Goal: Use online tool/utility: Use online tool/utility

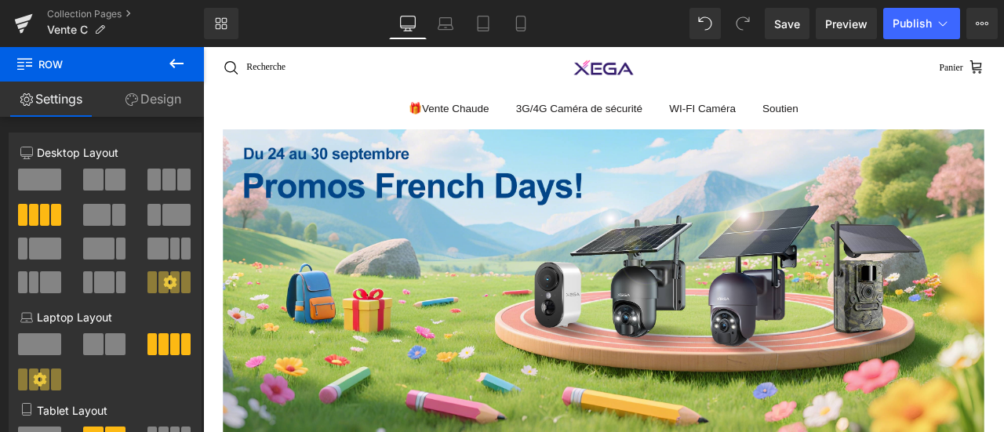
scroll to position [1828, 0]
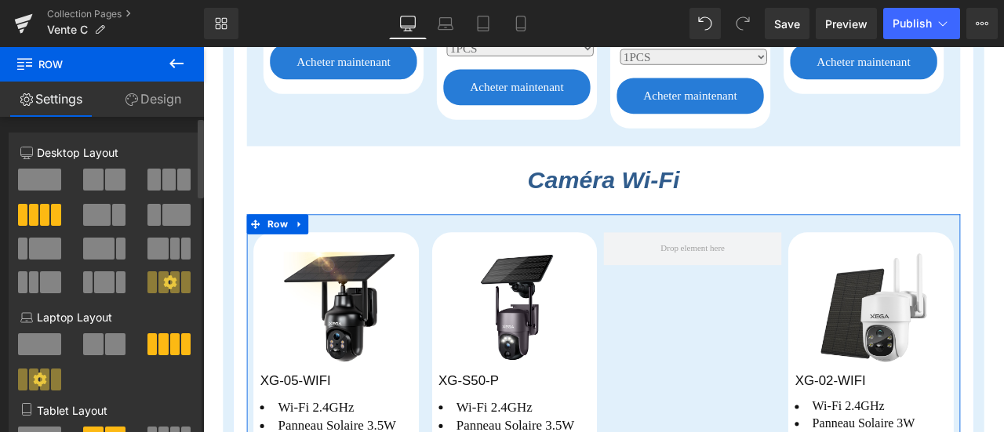
click at [170, 174] on button at bounding box center [169, 180] width 45 height 22
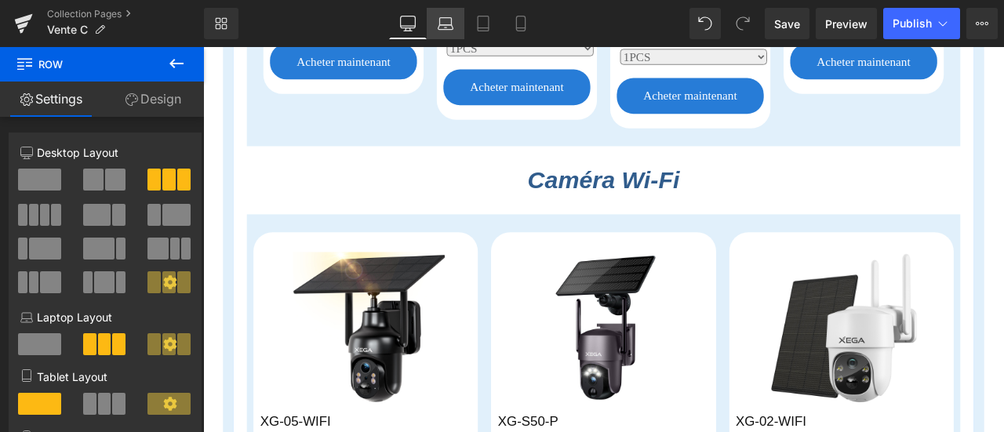
click at [444, 27] on icon at bounding box center [446, 24] width 16 height 16
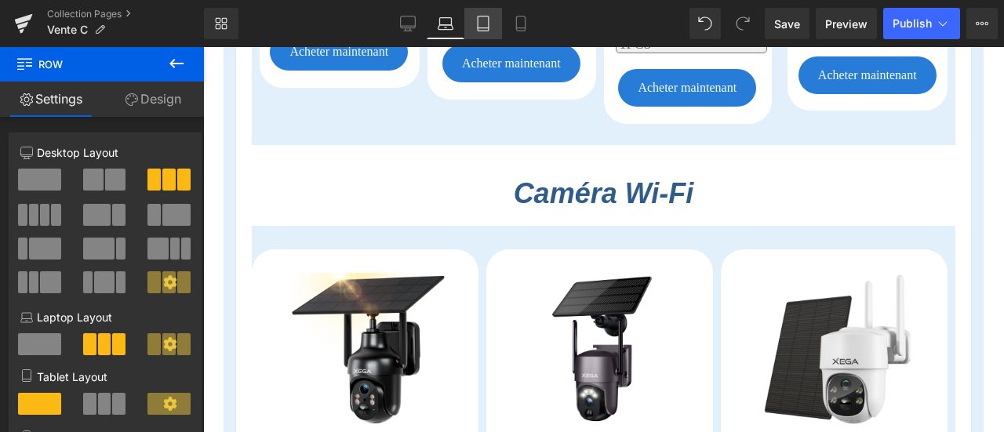
click at [492, 26] on link "Tablet" at bounding box center [483, 23] width 38 height 31
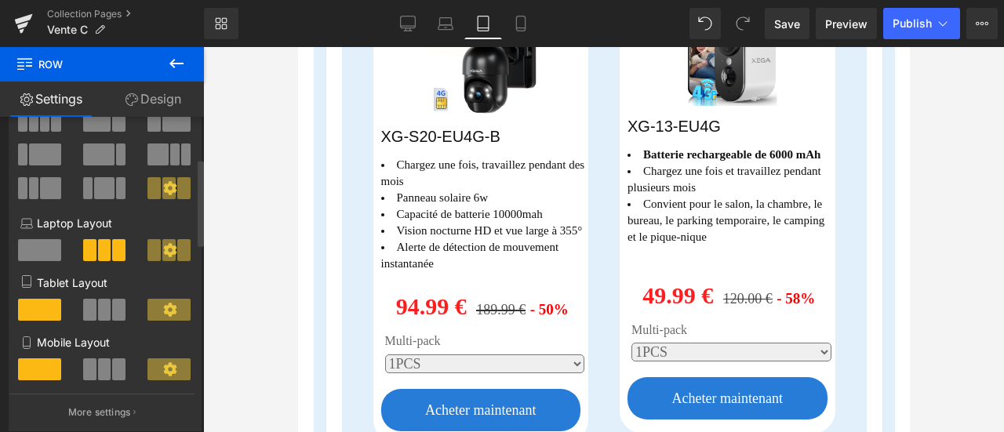
scroll to position [157, 0]
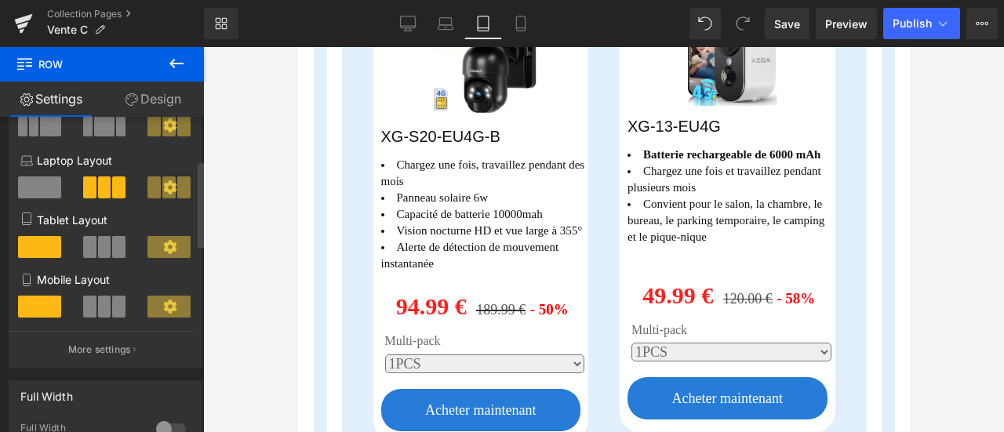
click at [104, 250] on span at bounding box center [104, 247] width 13 height 22
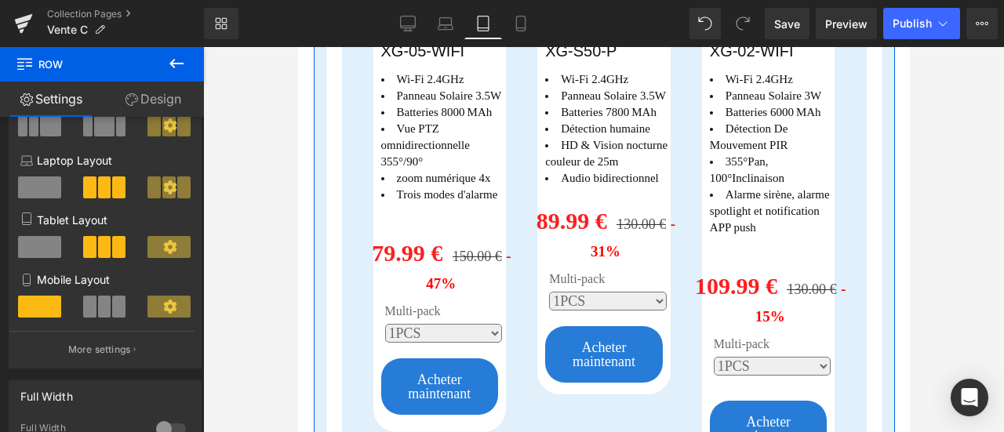
scroll to position [2823, 0]
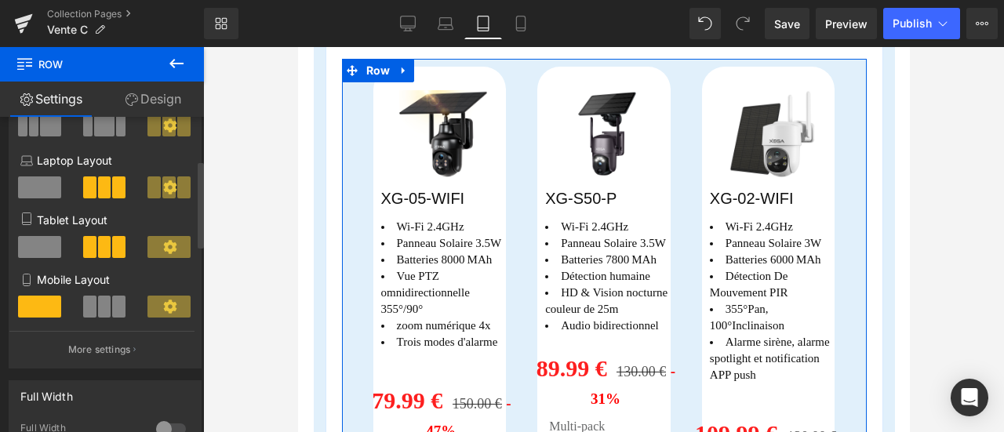
click at [42, 248] on span at bounding box center [39, 247] width 43 height 22
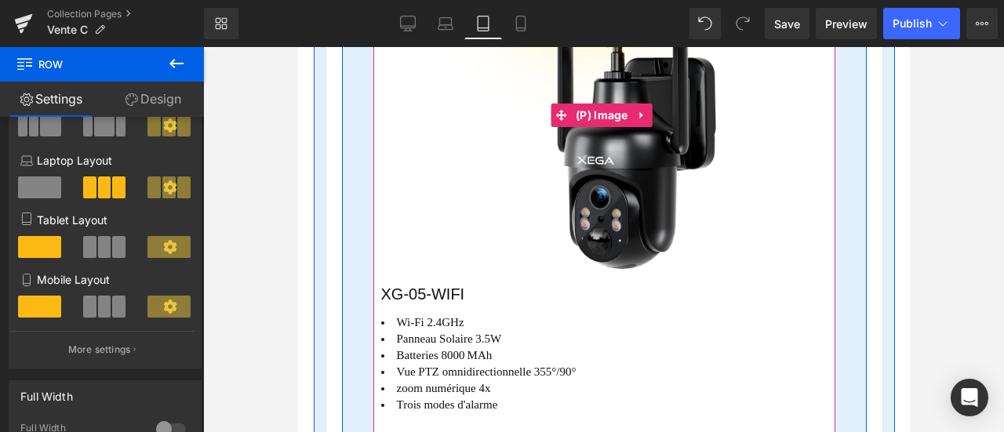
scroll to position [3058, 0]
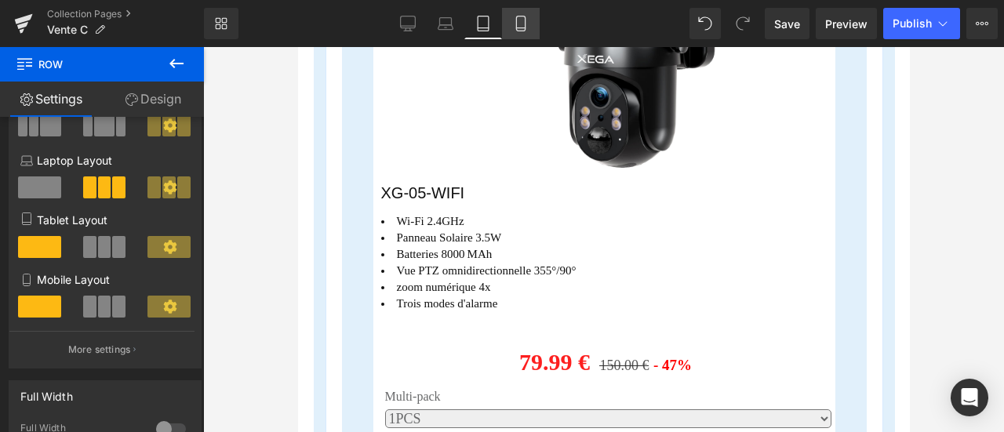
click at [522, 28] on icon at bounding box center [521, 24] width 16 height 16
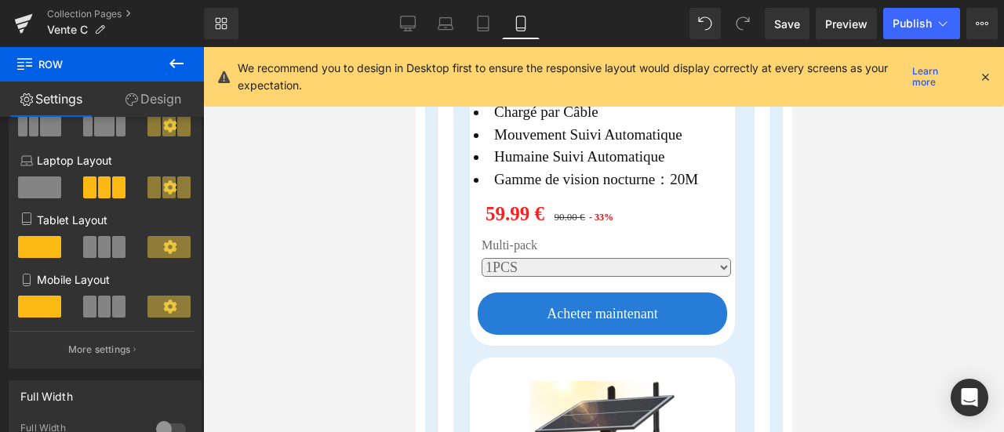
scroll to position [3161, 0]
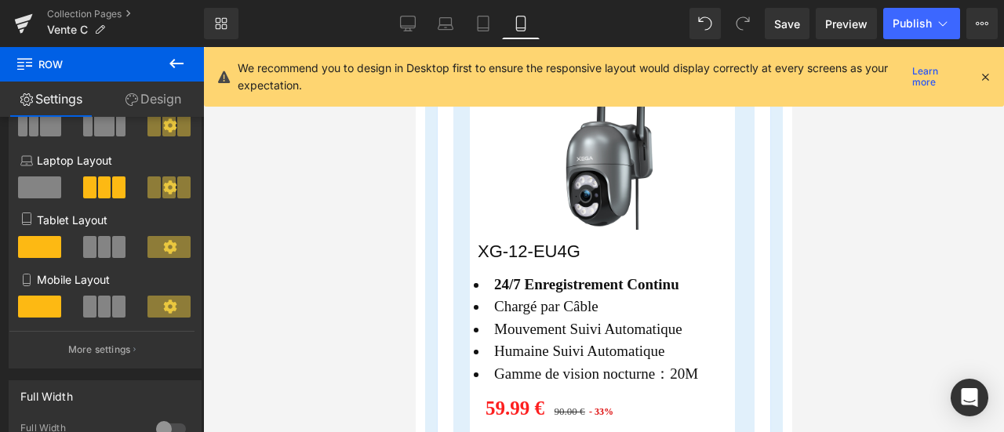
click at [985, 75] on icon at bounding box center [985, 77] width 14 height 14
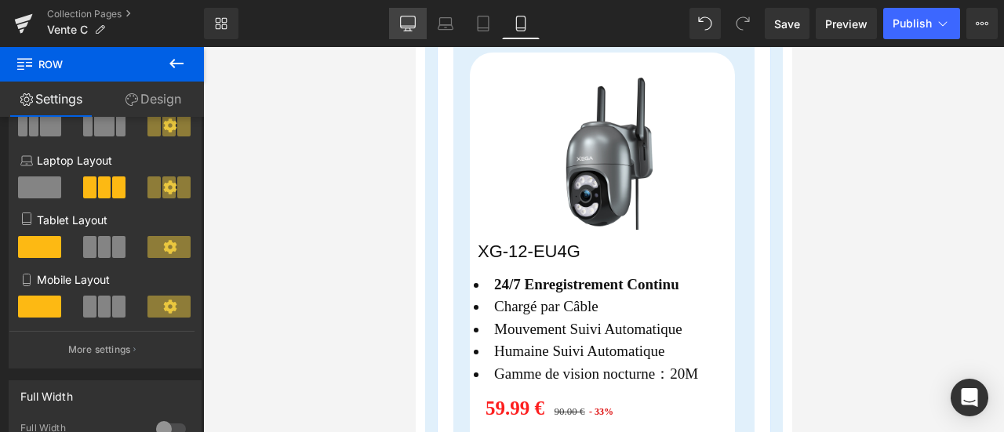
click at [414, 23] on icon at bounding box center [408, 24] width 16 height 16
type input "1200"
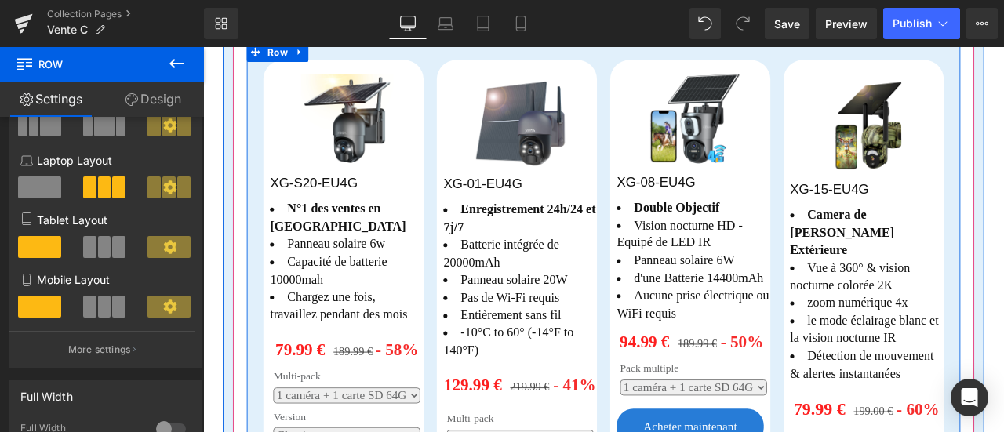
scroll to position [847, 0]
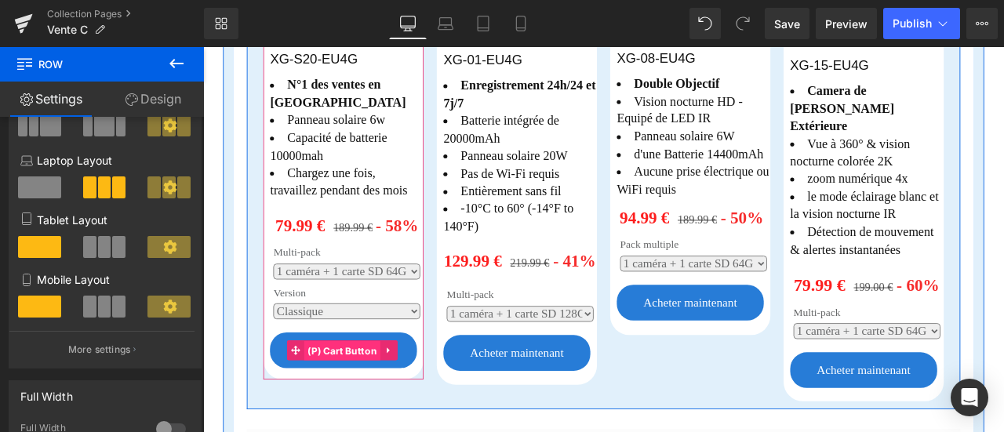
click at [376, 395] on span "(P) Cart Button" at bounding box center [368, 407] width 90 height 24
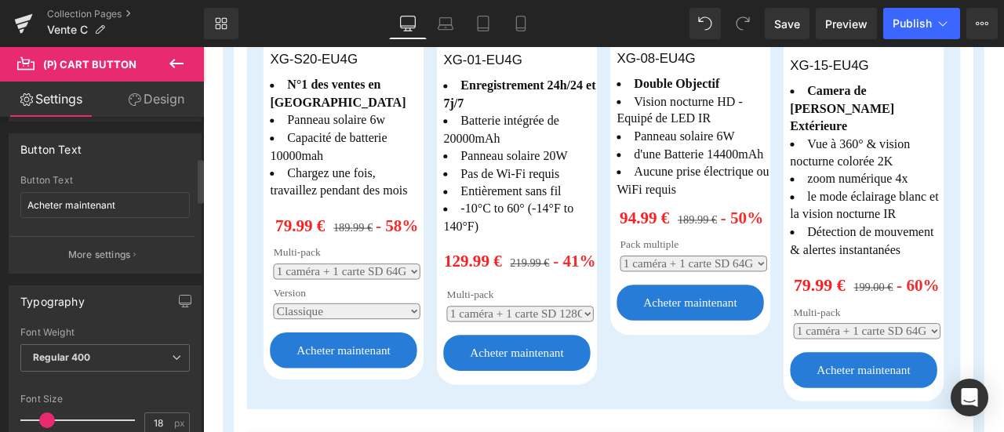
scroll to position [314, 0]
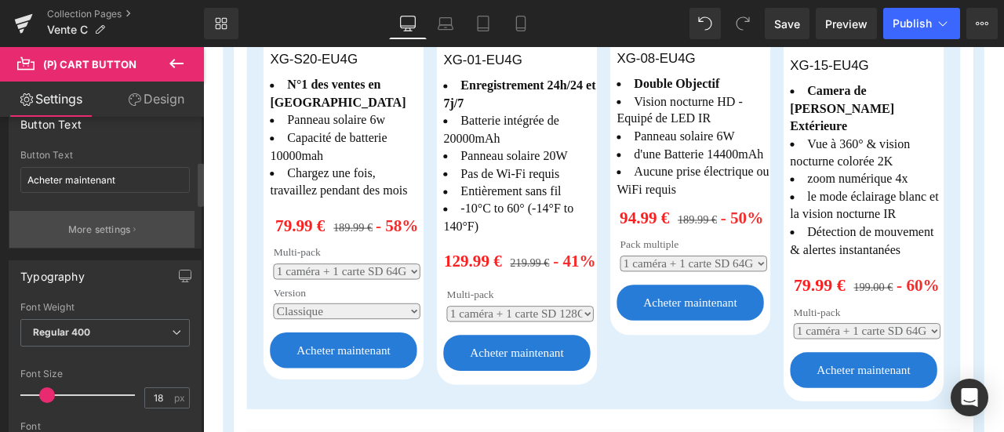
click at [96, 216] on button "More settings" at bounding box center [101, 229] width 185 height 37
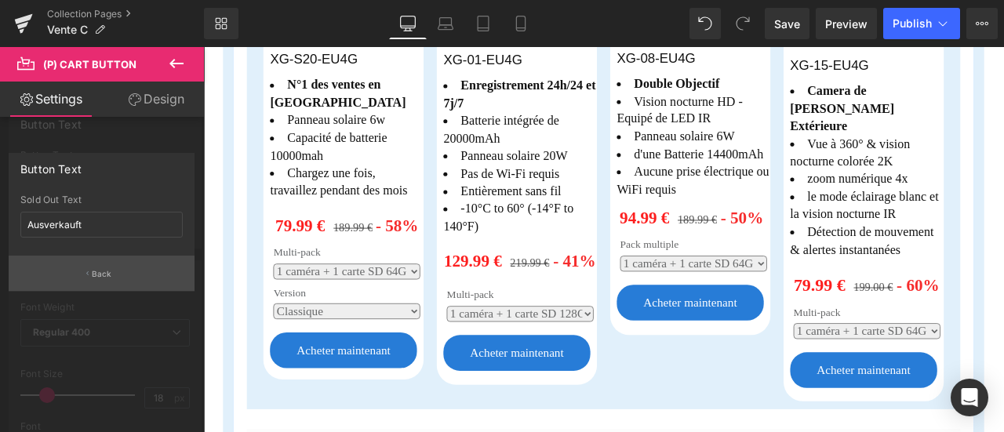
click at [110, 274] on p "Back" at bounding box center [102, 274] width 20 height 12
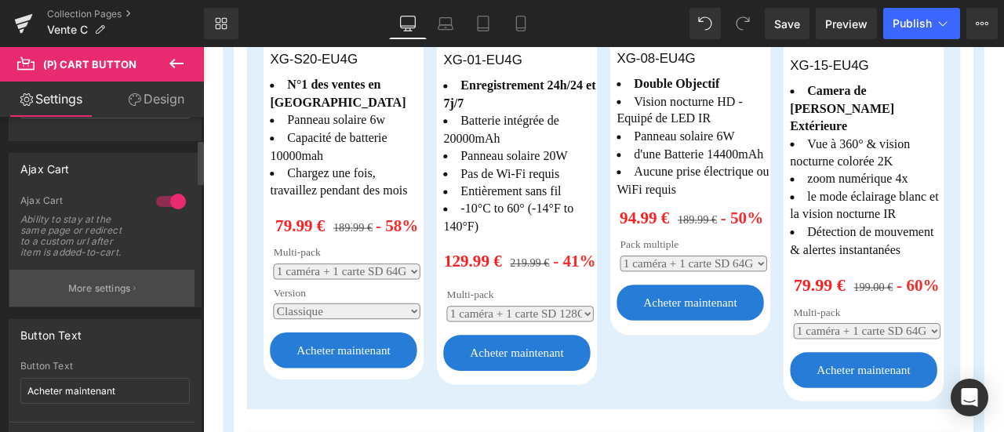
scroll to position [78, 0]
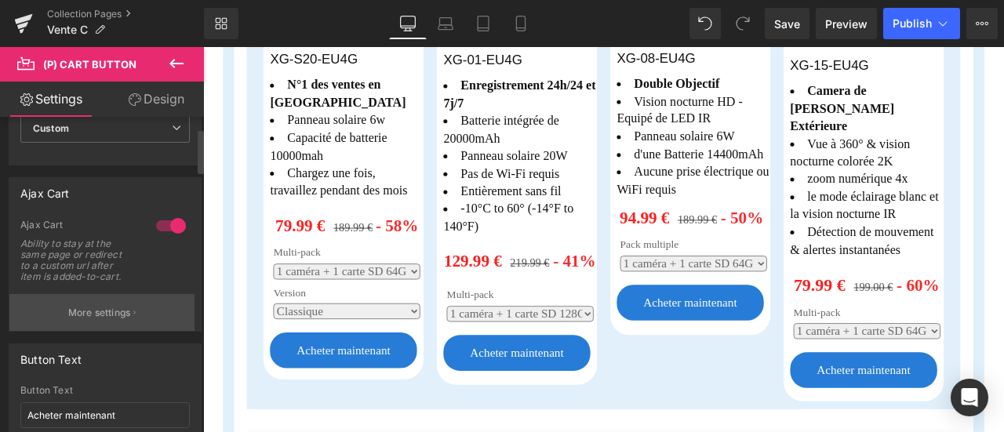
click at [125, 324] on button "More settings" at bounding box center [101, 312] width 185 height 37
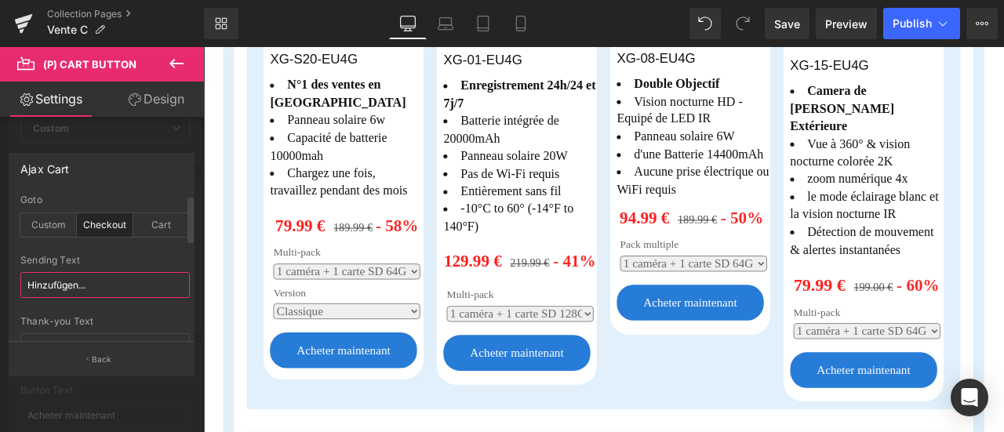
click at [117, 283] on input "Hinzufügen..." at bounding box center [104, 285] width 169 height 26
drag, startPoint x: 129, startPoint y: 288, endPoint x: 0, endPoint y: 288, distance: 128.6
click at [0, 288] on div "Ajax Cart checkout Goto Custom Checkout Cart Custom Url Pick Link Hinzufügen...…" at bounding box center [102, 258] width 204 height 234
paste input "AJOUTER"
type input "AJOUTER..."
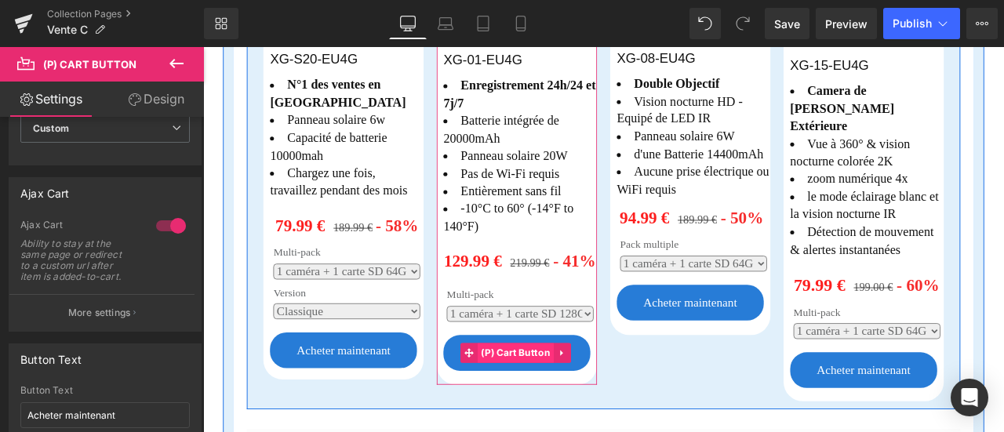
click at [572, 399] on span "(P) Cart Button" at bounding box center [573, 410] width 90 height 24
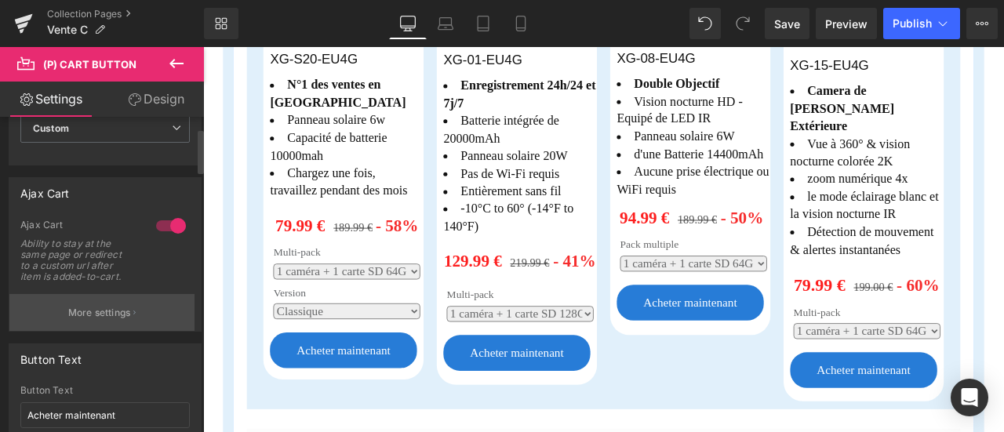
click at [109, 303] on button "More settings" at bounding box center [101, 312] width 185 height 37
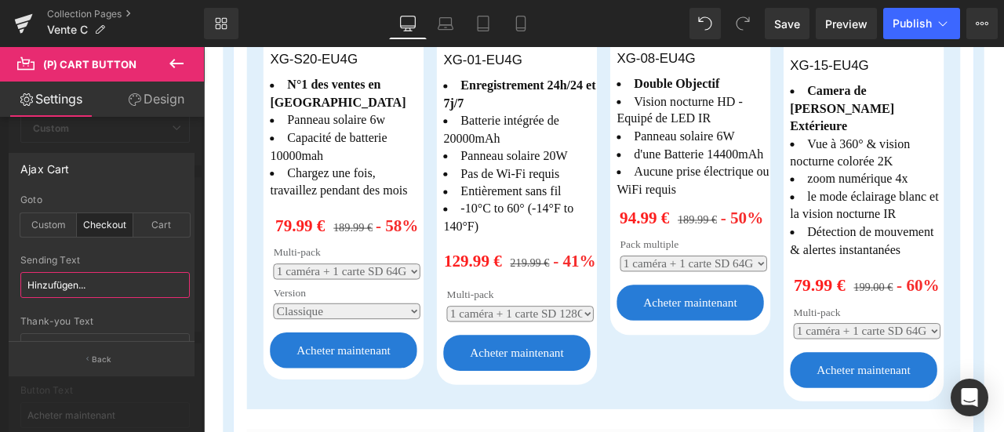
drag, startPoint x: 97, startPoint y: 285, endPoint x: 0, endPoint y: 280, distance: 97.3
click at [0, 280] on div "Ajax Cart checkout Goto Custom Checkout Cart Custom Url Pick Link Hinzufügen...…" at bounding box center [102, 258] width 204 height 234
paste input "AJOUTER"
type input "AJOUTER..."
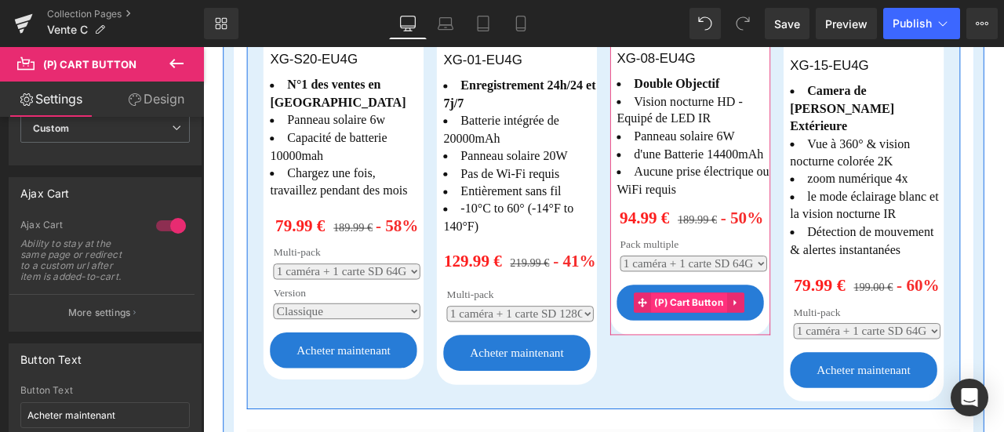
click at [771, 343] on span "(P) Cart Button" at bounding box center [779, 350] width 90 height 24
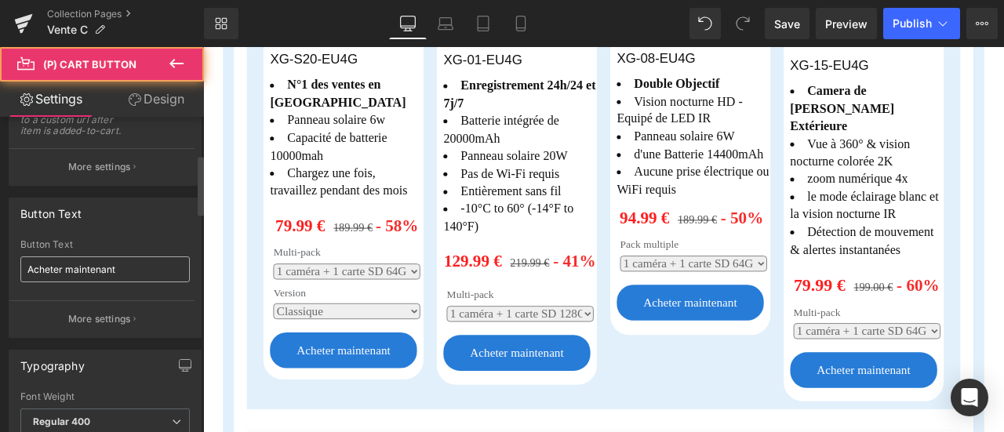
scroll to position [235, 0]
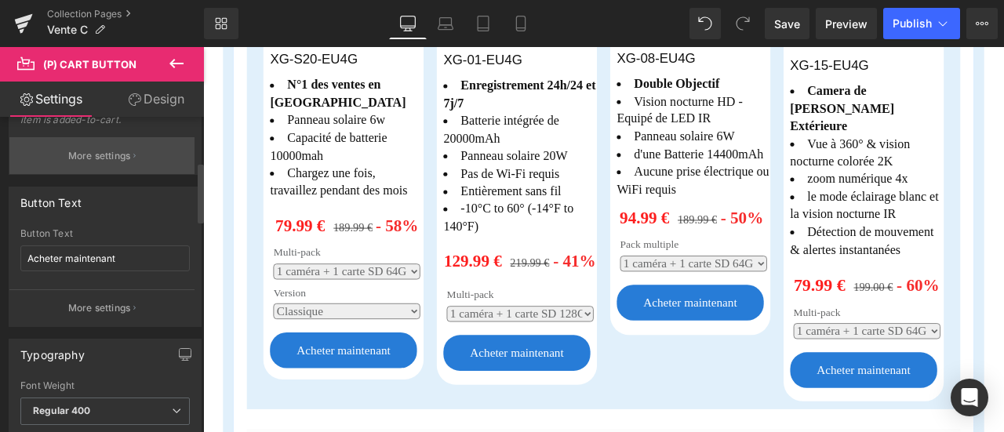
click at [111, 158] on p "More settings" at bounding box center [99, 156] width 63 height 14
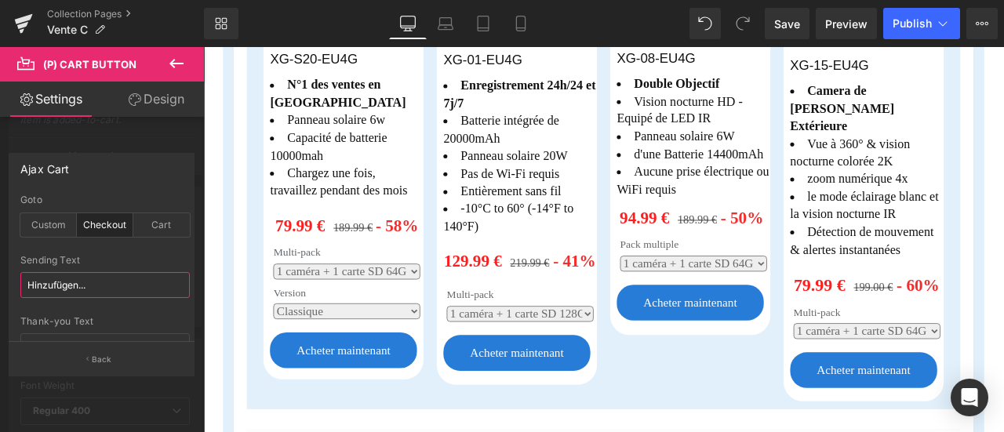
drag, startPoint x: 30, startPoint y: 283, endPoint x: 0, endPoint y: 281, distance: 29.8
click at [0, 281] on div "Ajax Cart checkout Goto Custom Checkout Cart Custom Url Pick Link Hinzufügen...…" at bounding box center [102, 258] width 204 height 234
paste input "AJOUTER"
type input "AJOUTER..."
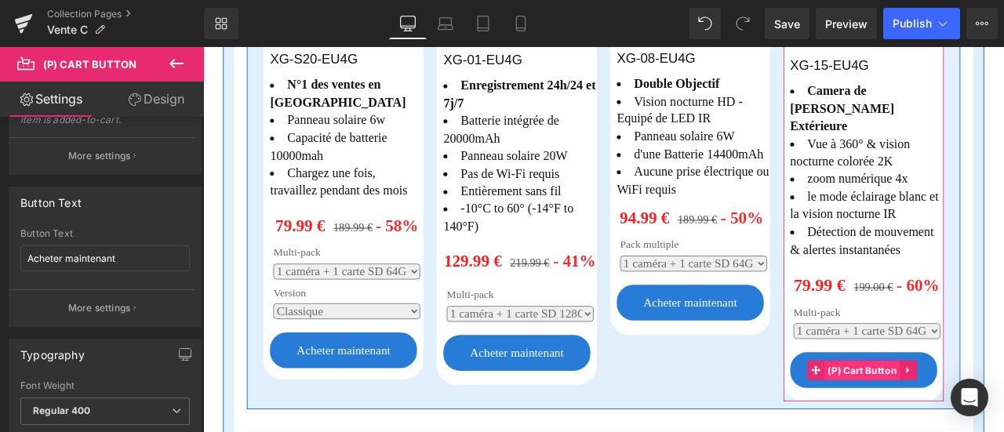
click at [972, 419] on span "(P) Cart Button" at bounding box center [984, 431] width 90 height 24
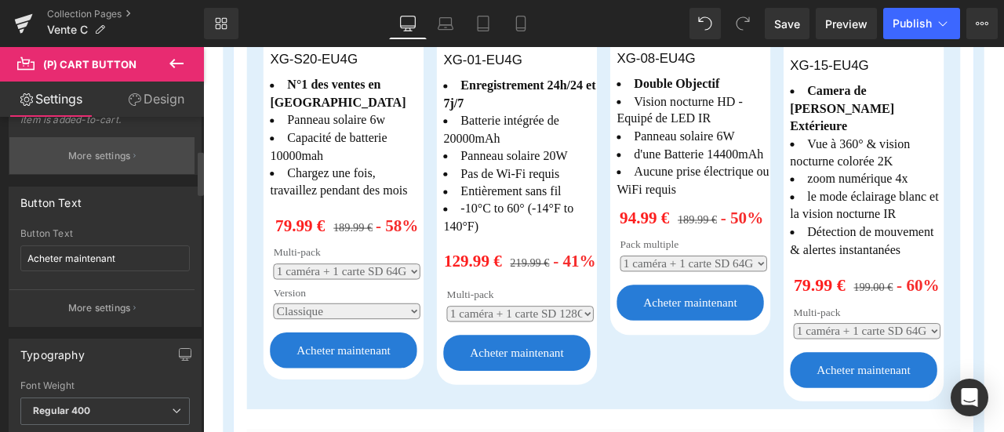
click at [105, 156] on p "More settings" at bounding box center [99, 156] width 63 height 14
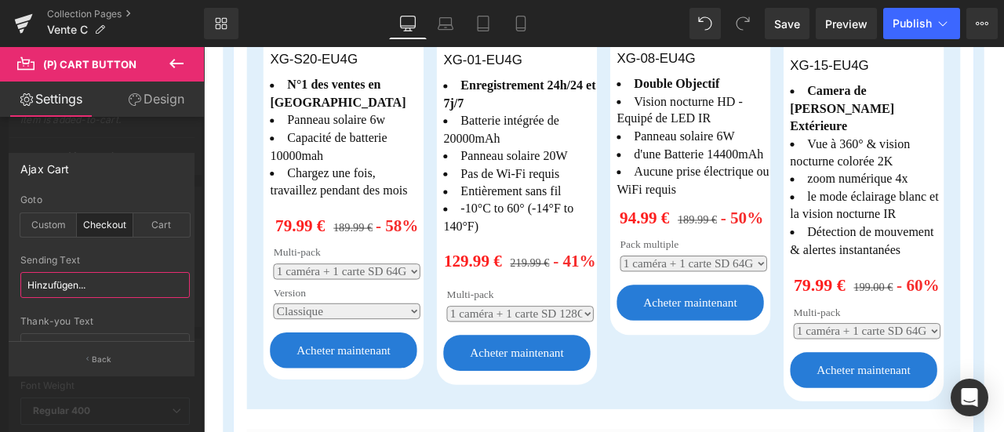
drag, startPoint x: 103, startPoint y: 283, endPoint x: 0, endPoint y: 272, distance: 103.3
click at [0, 272] on div "Ajax Cart checkout Goto Custom Checkout Cart Custom Url Pick Link Hinzufügen...…" at bounding box center [102, 258] width 204 height 234
paste input "AJOUTER"
type input "AJOUTER..."
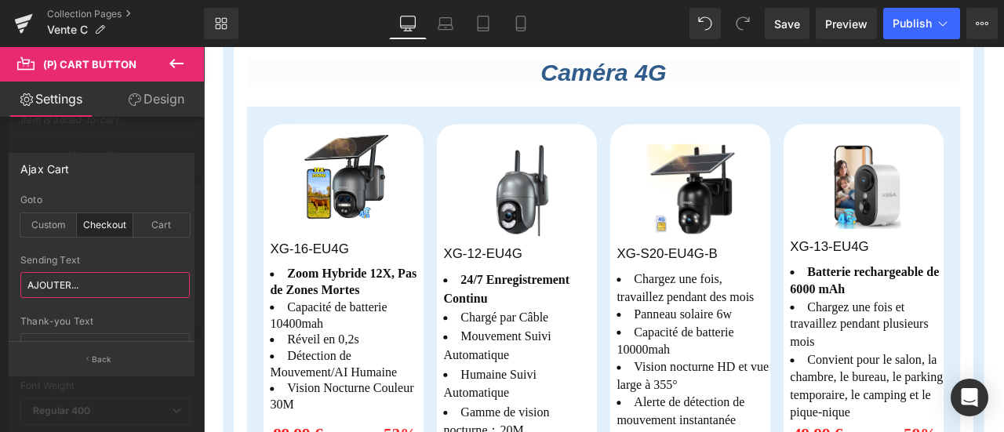
scroll to position [1396, 0]
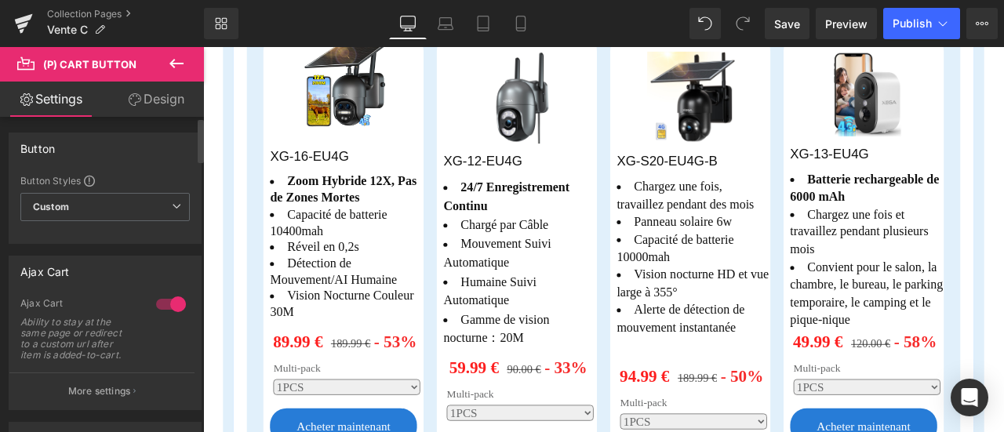
scroll to position [157, 0]
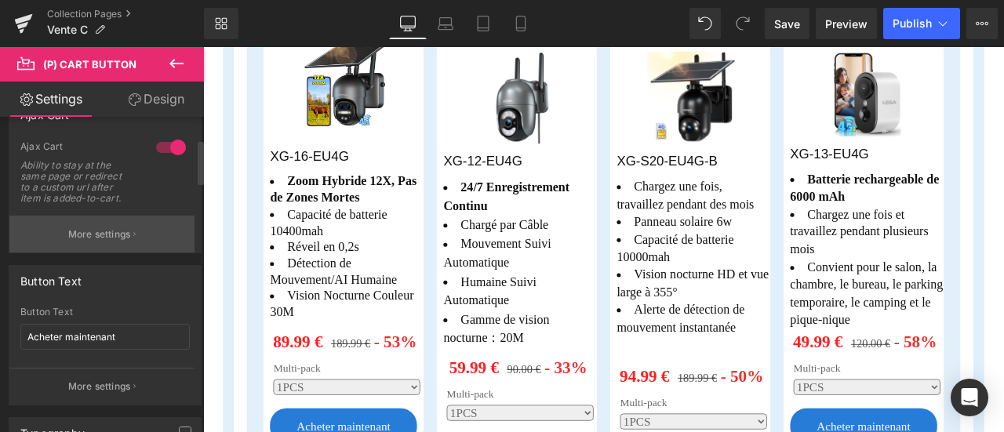
click at [117, 228] on p "More settings" at bounding box center [99, 234] width 63 height 14
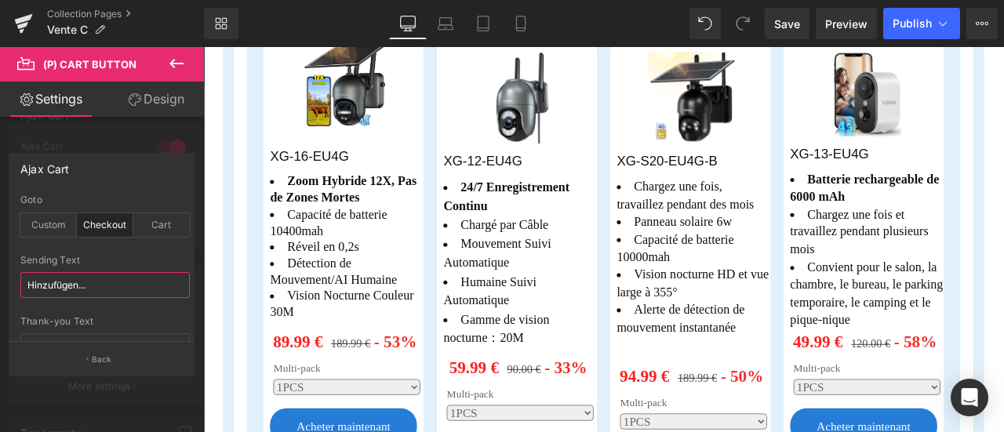
drag, startPoint x: 93, startPoint y: 288, endPoint x: 0, endPoint y: 281, distance: 93.5
click at [0, 281] on div "Ajax Cart checkout Goto Custom Checkout Cart Custom Url Pick Link Hinzufügen...…" at bounding box center [102, 258] width 204 height 234
paste input "AJOUTER"
type input "AJOUTER..."
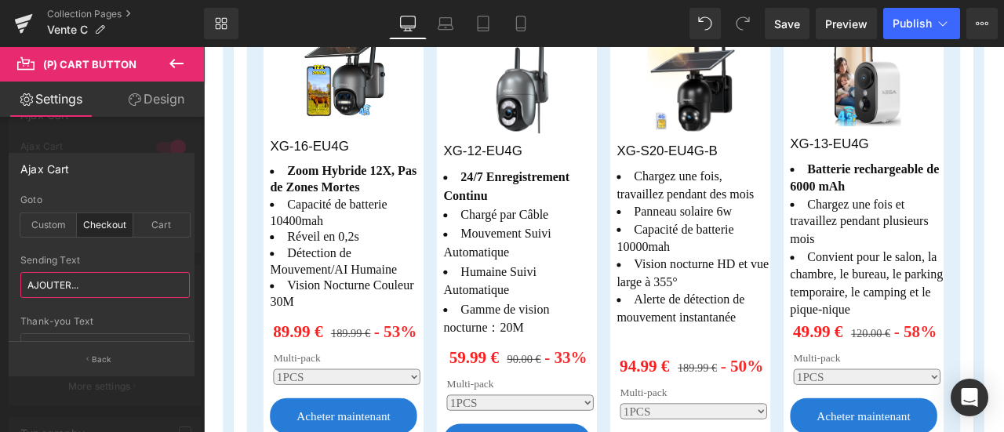
scroll to position [1553, 0]
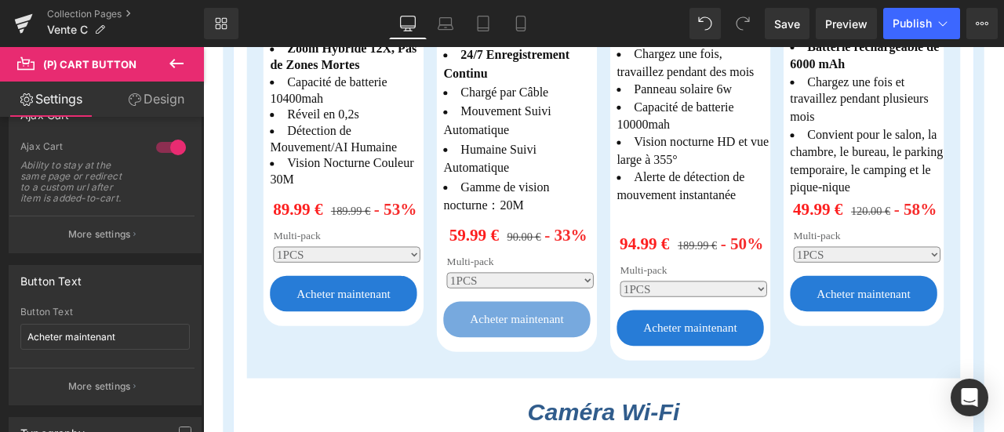
click at [553, 340] on body "Passer au contenu [GEOGRAPHIC_DATA] Procéder au paiement Your cart is empty Sta…" at bounding box center [677, 310] width 949 height 3630
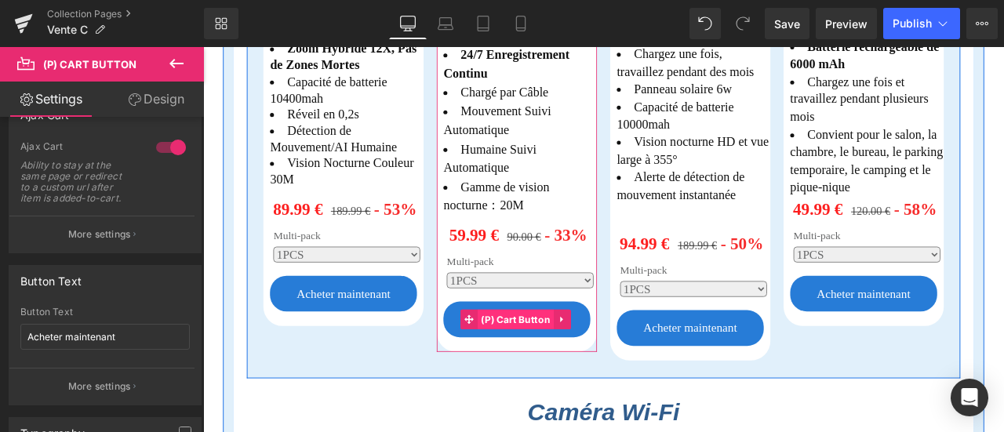
click at [564, 358] on span "(P) Cart Button" at bounding box center [573, 370] width 90 height 24
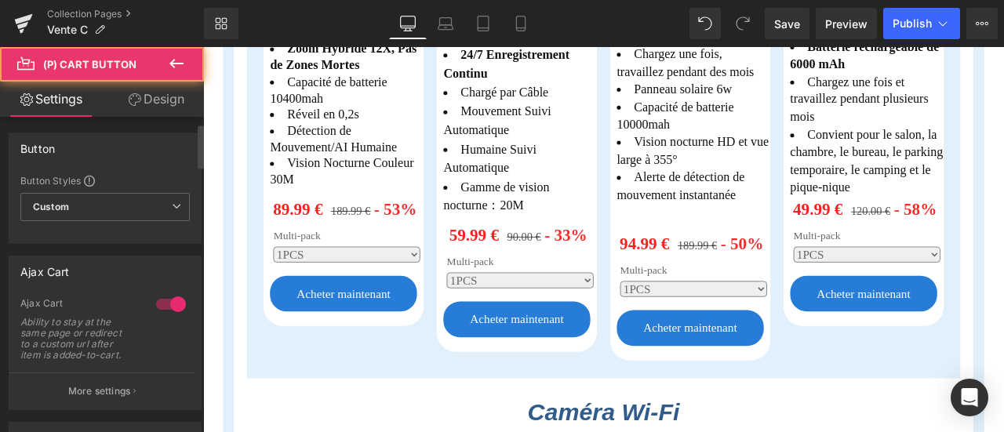
scroll to position [157, 0]
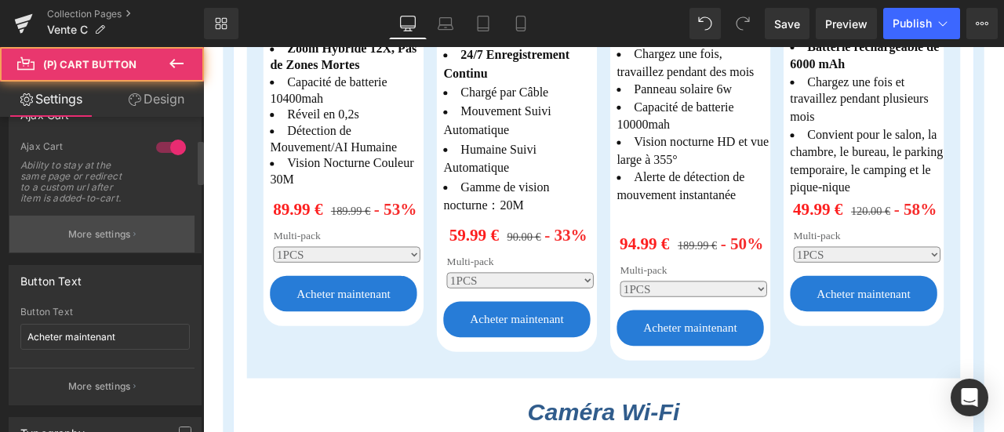
click at [96, 227] on p "More settings" at bounding box center [99, 234] width 63 height 14
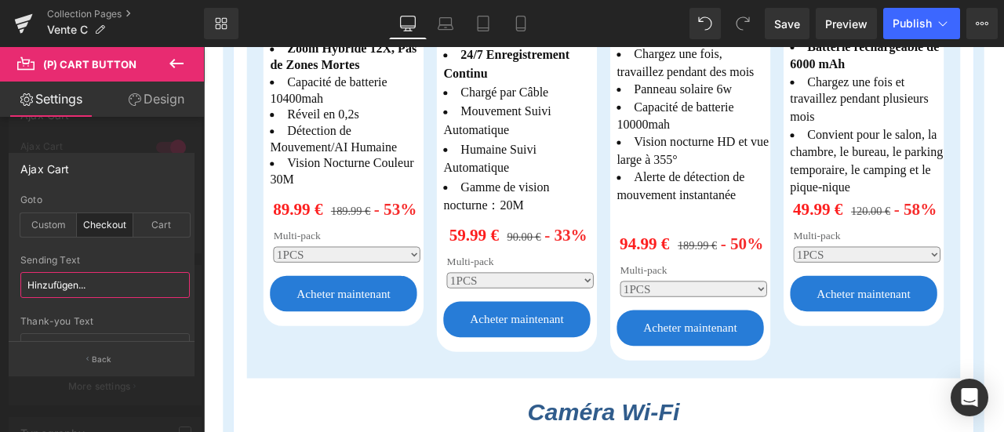
drag, startPoint x: 105, startPoint y: 286, endPoint x: 0, endPoint y: 273, distance: 105.9
click at [0, 273] on div "Ajax Cart checkout Goto Custom Checkout Cart Custom Url Pick Link Hinzufügen...…" at bounding box center [102, 258] width 204 height 234
paste input "AJOUTER"
type input "AJOUTER..."
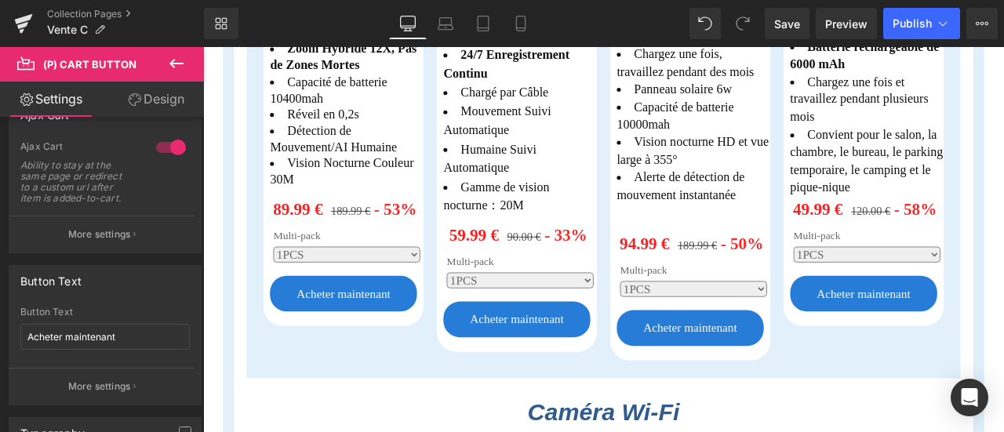
click at [741, 340] on body "Passer au contenu [GEOGRAPHIC_DATA] Procéder au paiement Your cart is empty Sta…" at bounding box center [677, 310] width 949 height 3630
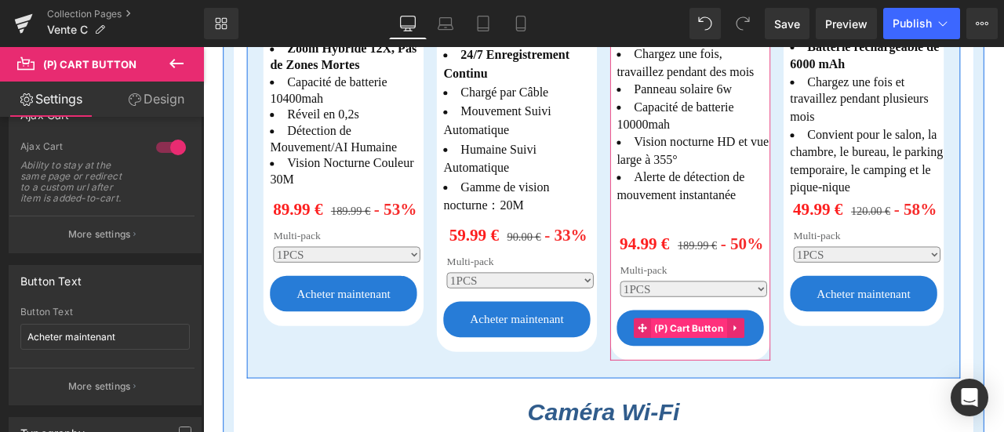
click at [754, 369] on span "(P) Cart Button" at bounding box center [779, 381] width 90 height 24
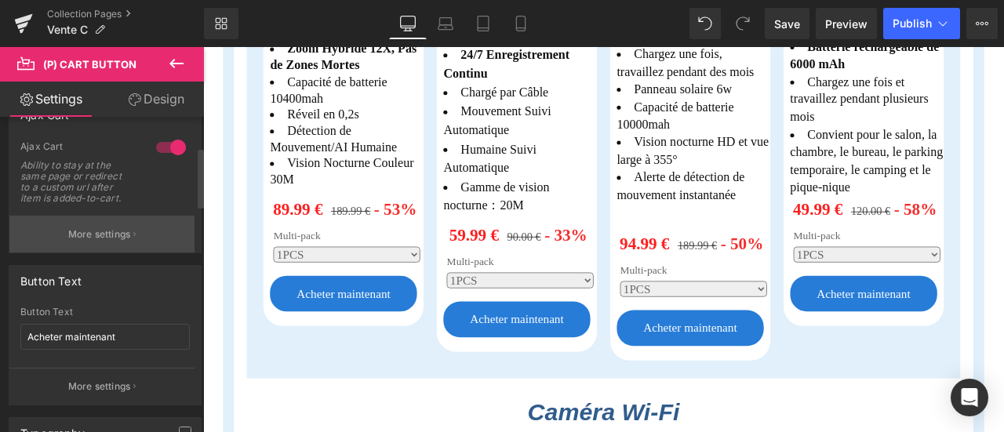
click at [125, 230] on p "More settings" at bounding box center [99, 234] width 63 height 14
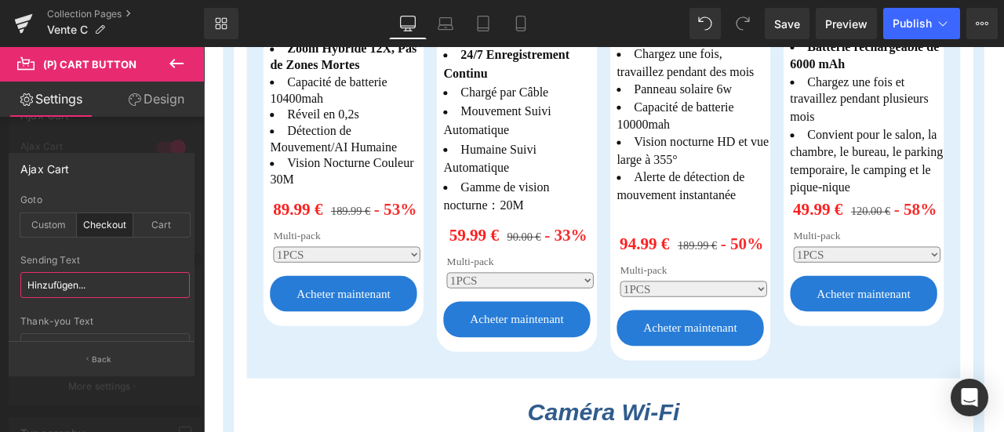
drag, startPoint x: 100, startPoint y: 281, endPoint x: 0, endPoint y: 276, distance: 100.5
click at [0, 276] on div "Ajax Cart checkout Goto Custom Checkout Cart Custom Url Pick Link Hinzufügen...…" at bounding box center [102, 258] width 204 height 234
paste input "AJOUTER"
type input "AJOUTER..."
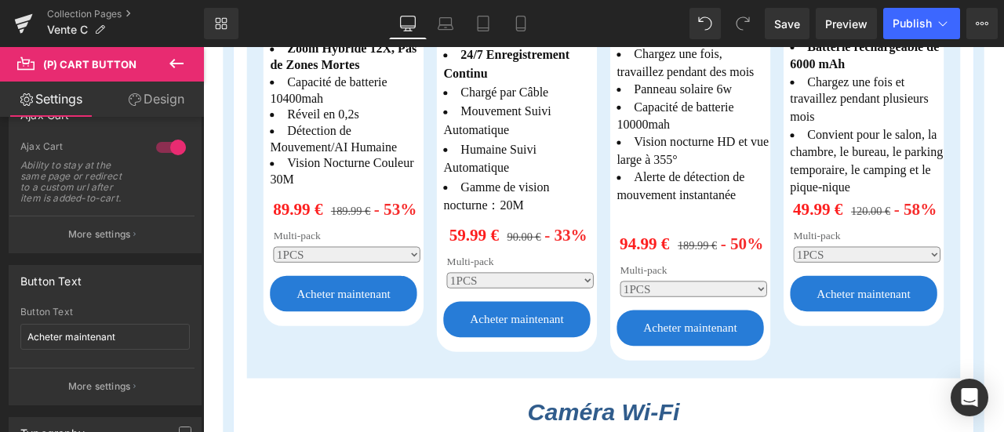
click at [963, 308] on body "Passer au contenu [GEOGRAPHIC_DATA] Procéder au paiement Your cart is empty Sta…" at bounding box center [677, 310] width 949 height 3630
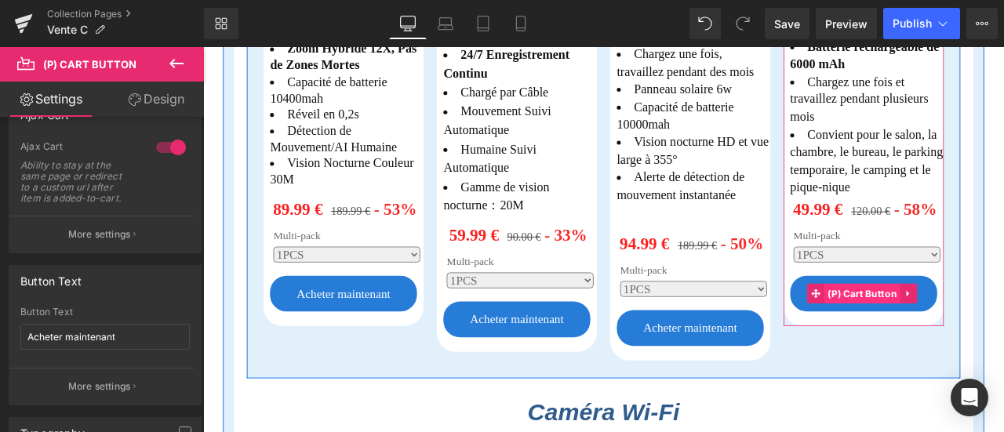
click at [974, 328] on span "(P) Cart Button" at bounding box center [984, 340] width 90 height 24
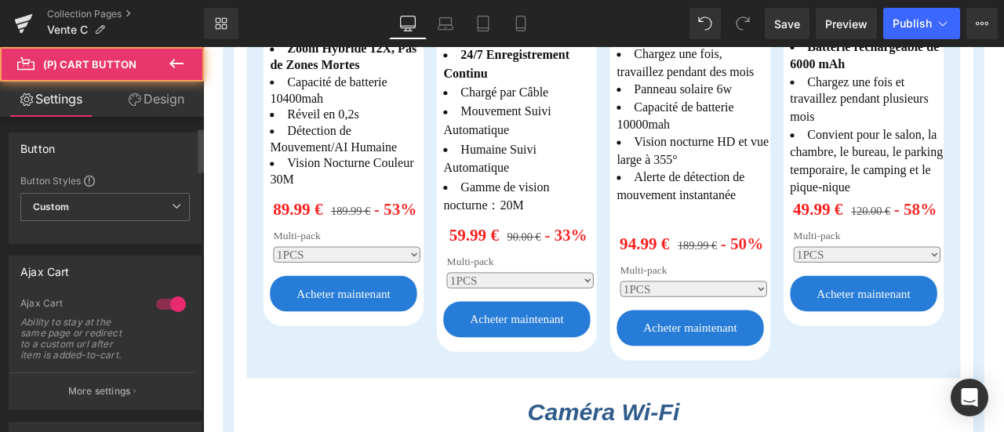
scroll to position [235, 0]
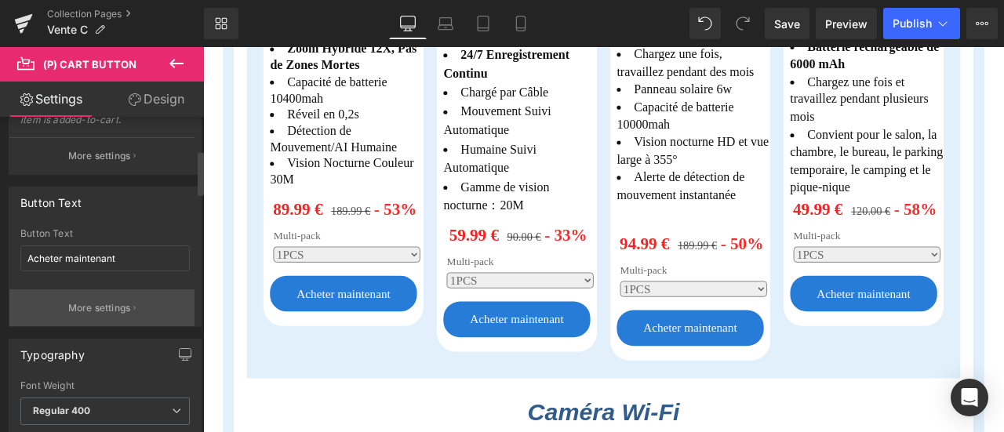
click at [132, 303] on button "More settings" at bounding box center [101, 307] width 185 height 37
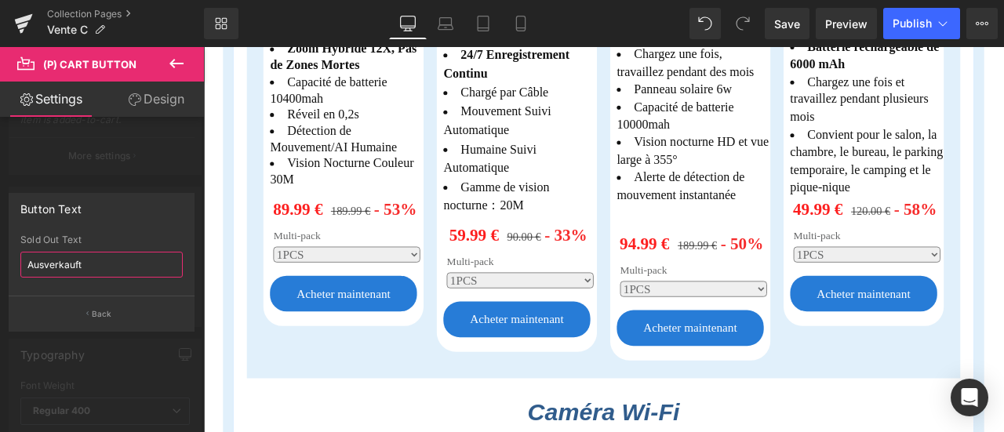
drag, startPoint x: 102, startPoint y: 269, endPoint x: 0, endPoint y: 258, distance: 102.5
click at [0, 258] on div "Button Text Ausverkauft Sold Out Text Ausverkauft Back" at bounding box center [102, 256] width 204 height 151
paste input "JOUTER..."
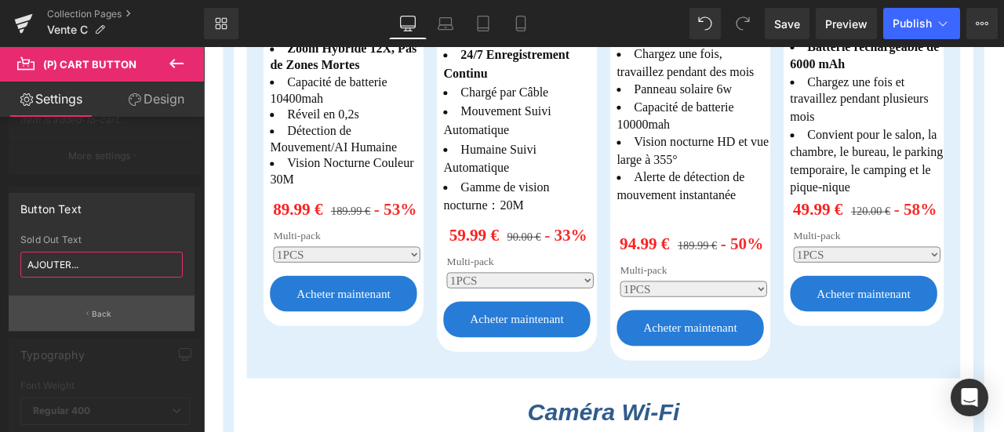
type input "Ausverkauft"
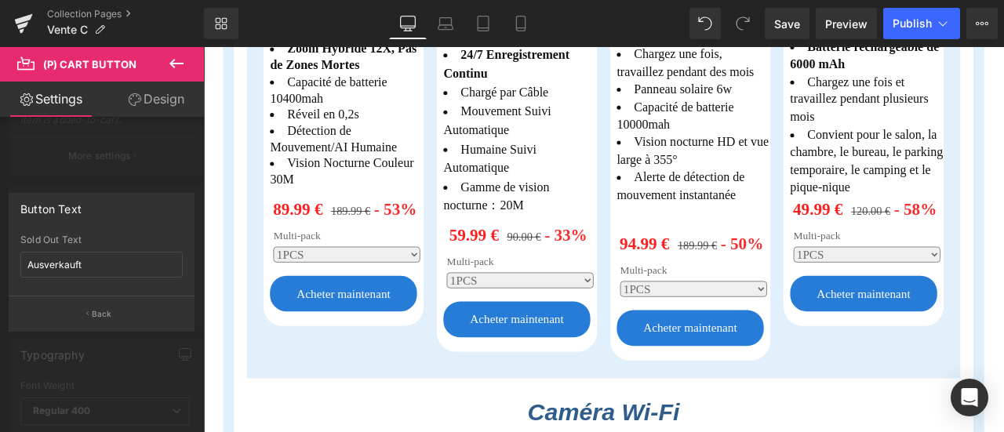
click at [141, 358] on div at bounding box center [102, 243] width 205 height 393
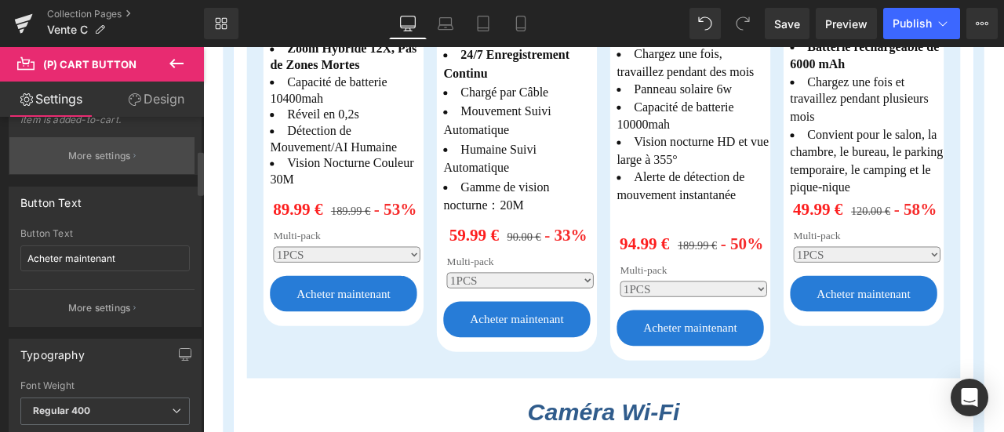
click at [122, 159] on p "More settings" at bounding box center [99, 156] width 63 height 14
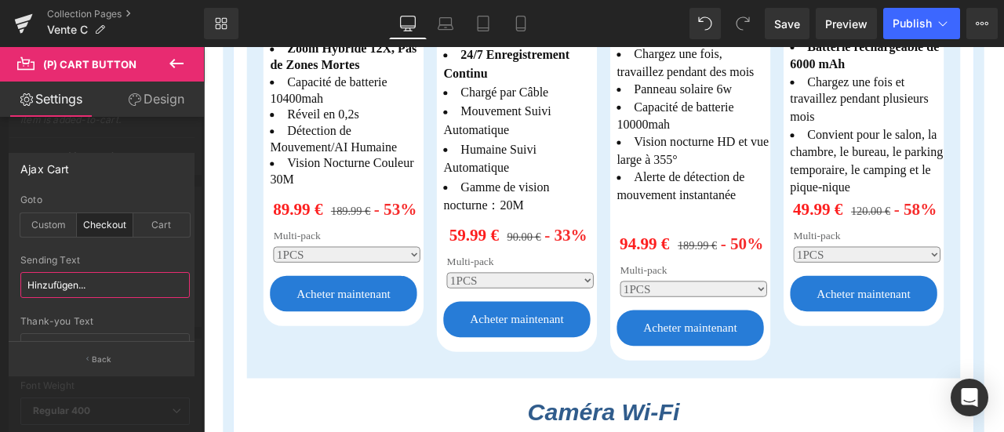
drag, startPoint x: 96, startPoint y: 292, endPoint x: 0, endPoint y: 287, distance: 95.8
click at [0, 287] on div "Ajax Cart checkout Goto Custom Checkout Cart Custom Url Pick Link Hinzufügen...…" at bounding box center [102, 258] width 204 height 234
paste input "AJOUTER"
type input "AJOUTER..."
click at [996, 399] on body "Passer au contenu [GEOGRAPHIC_DATA] Procéder au paiement Your cart is empty Sta…" at bounding box center [677, 310] width 949 height 3630
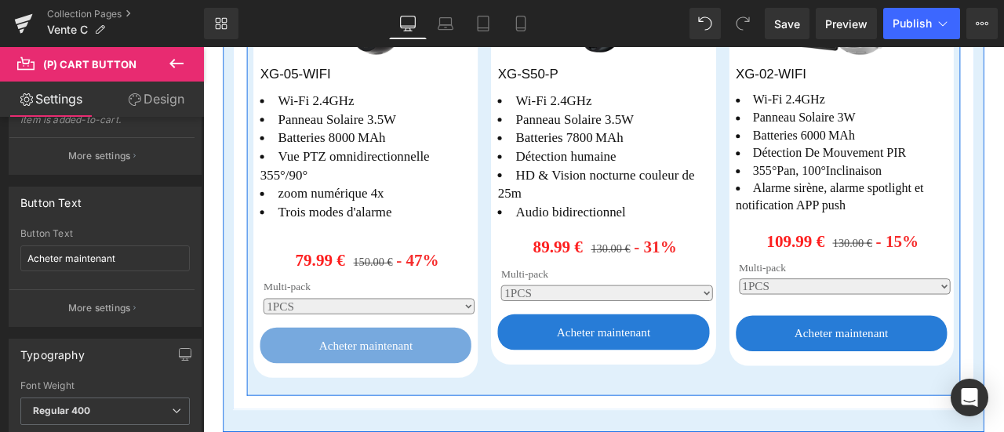
scroll to position [2258, 0]
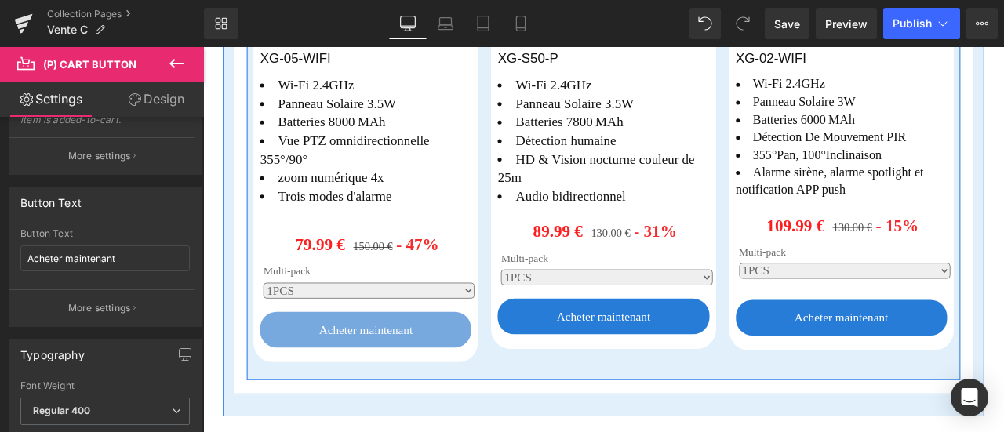
click at [387, 361] on div "Acheter maintenant (P) Cart Button" at bounding box center [396, 382] width 250 height 42
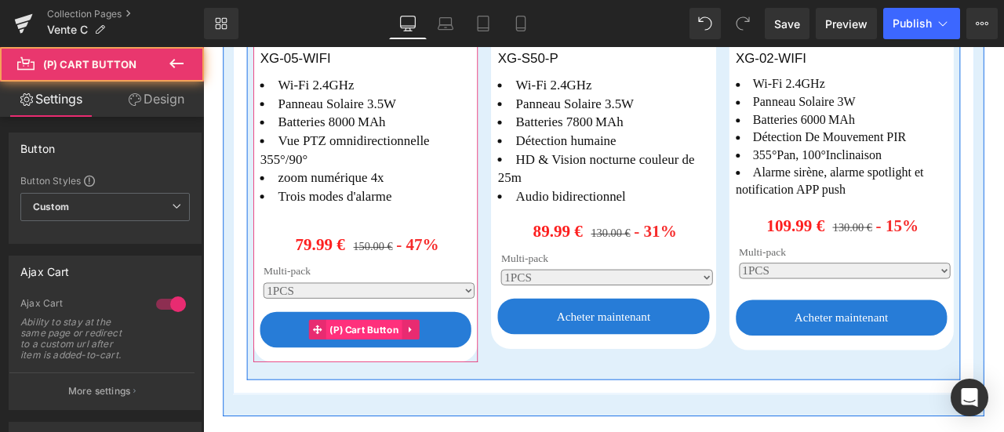
click at [385, 370] on span "(P) Cart Button" at bounding box center [394, 382] width 90 height 24
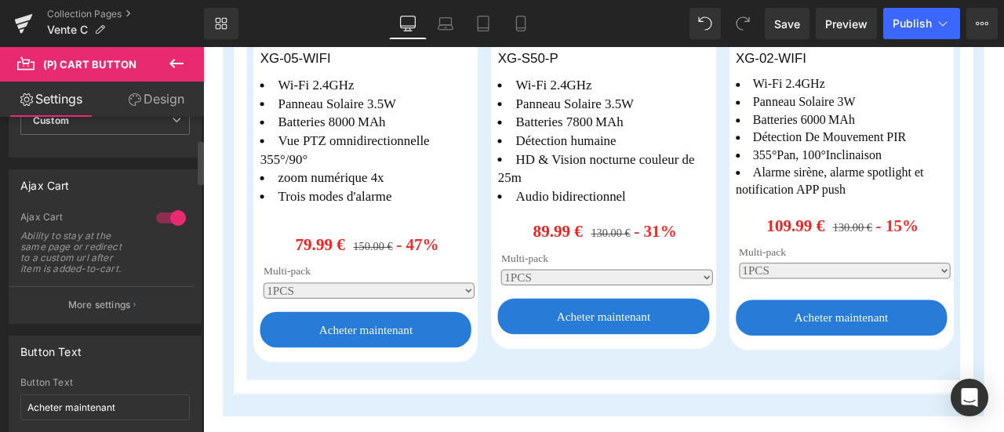
scroll to position [157, 0]
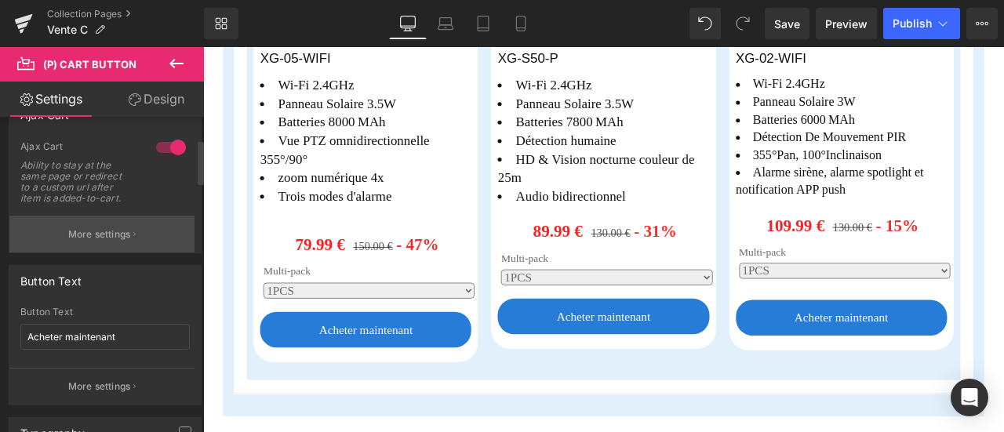
click at [114, 223] on button "More settings" at bounding box center [101, 234] width 185 height 37
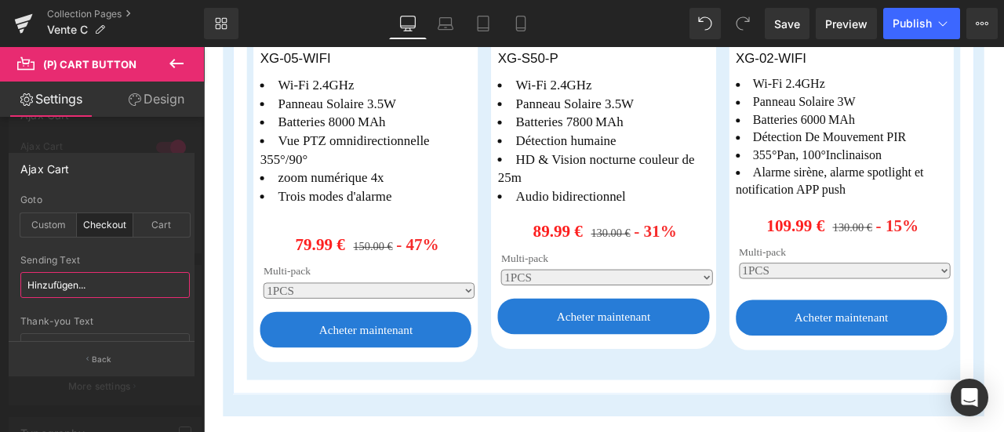
drag, startPoint x: 71, startPoint y: 284, endPoint x: 0, endPoint y: 278, distance: 70.8
click at [0, 278] on div "Ajax Cart checkout Goto Custom Checkout Cart Custom Url Pick Link Hinzufügen...…" at bounding box center [102, 258] width 204 height 234
paste input "AJOUTER"
type input "AJOUTER..."
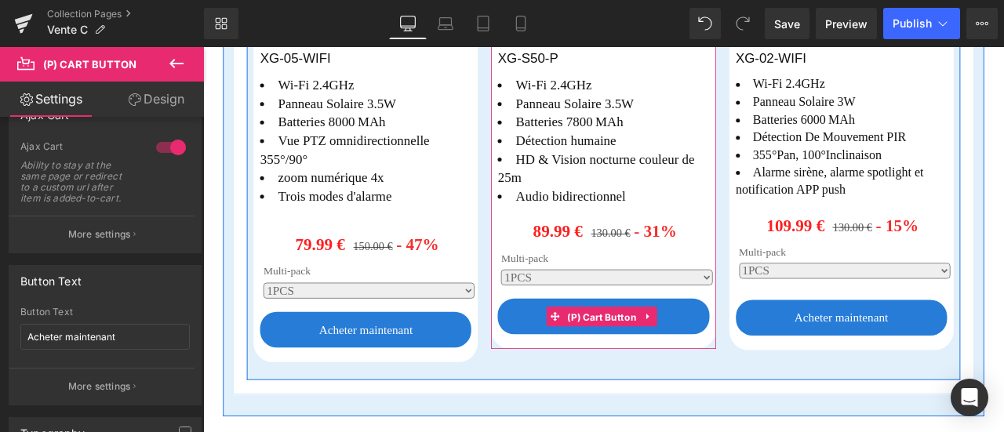
click at [677, 355] on span "(P) Cart Button" at bounding box center [675, 367] width 90 height 24
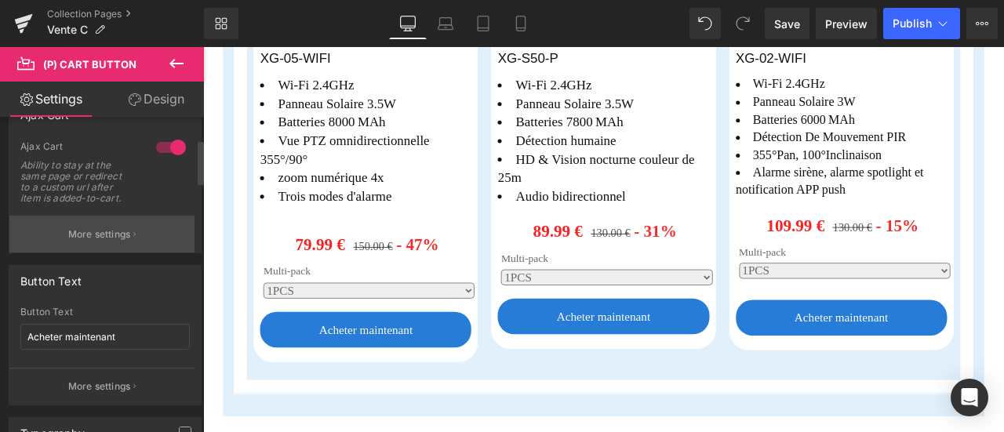
click at [117, 240] on p "More settings" at bounding box center [99, 234] width 63 height 14
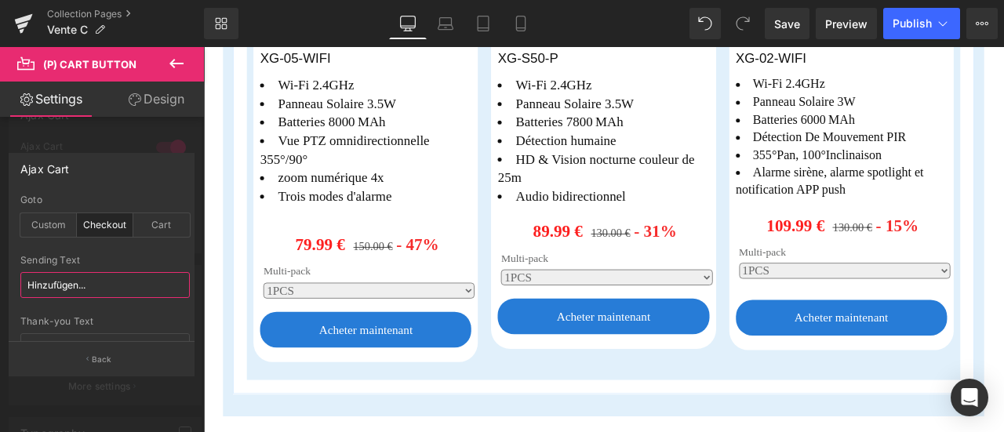
drag, startPoint x: 59, startPoint y: 283, endPoint x: 0, endPoint y: 283, distance: 58.8
click at [0, 283] on div "Ajax Cart checkout Goto Custom Checkout Cart Custom Url Pick Link Hinzufügen...…" at bounding box center [102, 258] width 204 height 234
paste input "AJOUTER"
type input "AJOUTER..."
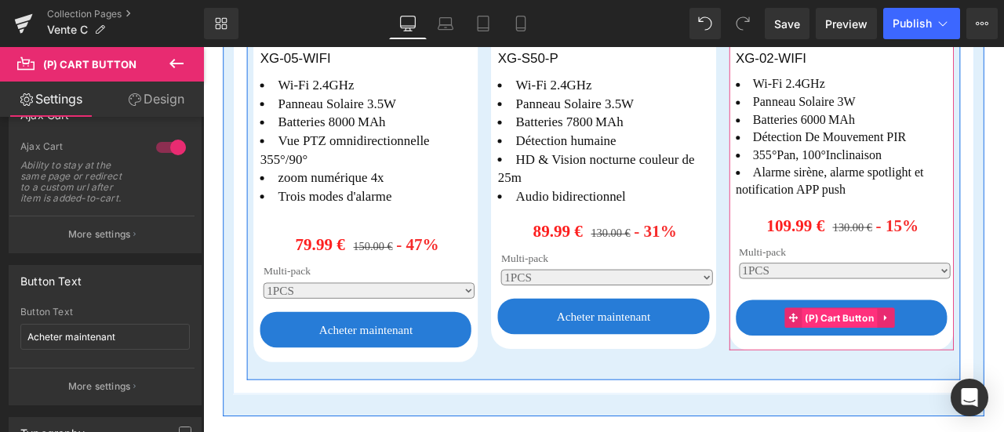
click at [936, 357] on span "(P) Cart Button" at bounding box center [957, 369] width 90 height 24
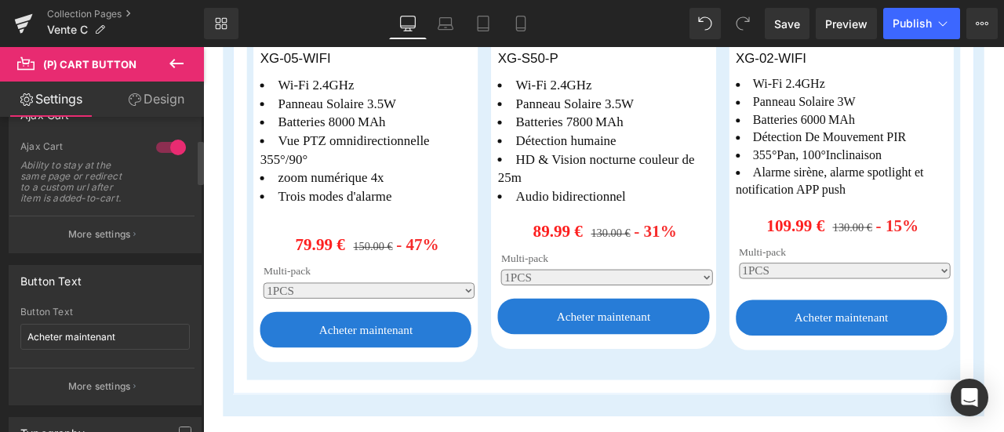
click at [119, 239] on p "More settings" at bounding box center [99, 234] width 63 height 14
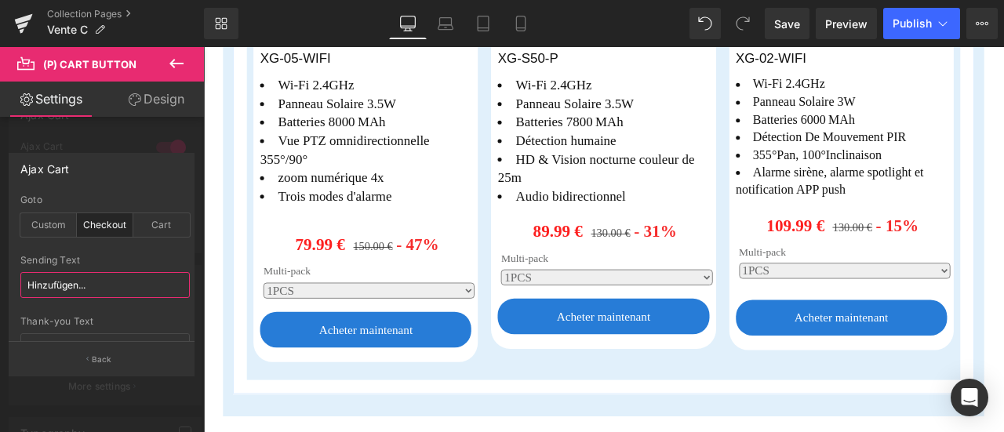
drag, startPoint x: 107, startPoint y: 283, endPoint x: 61, endPoint y: 275, distance: 46.1
click at [0, 278] on div "Ajax Cart checkout Goto Custom Checkout Cart Custom Url Pick Link Hinzufügen...…" at bounding box center [102, 258] width 204 height 234
paste input "AJOUTER"
type input "AJOUTER..."
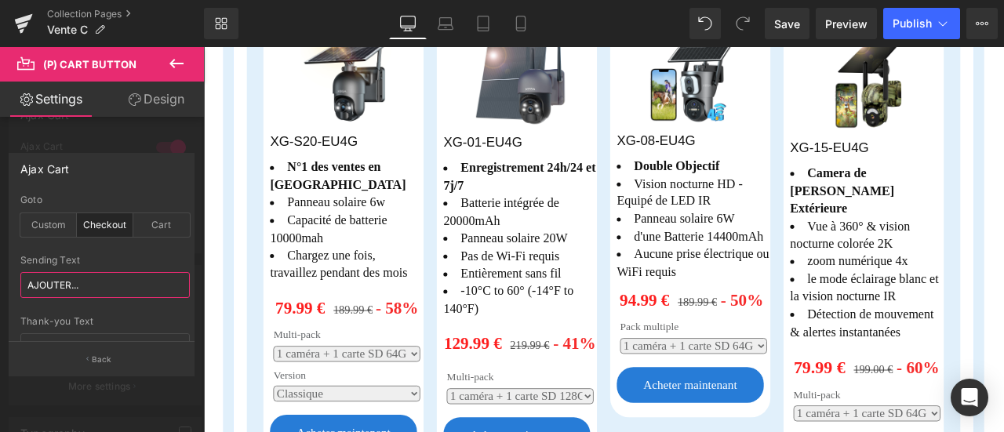
scroll to position [925, 0]
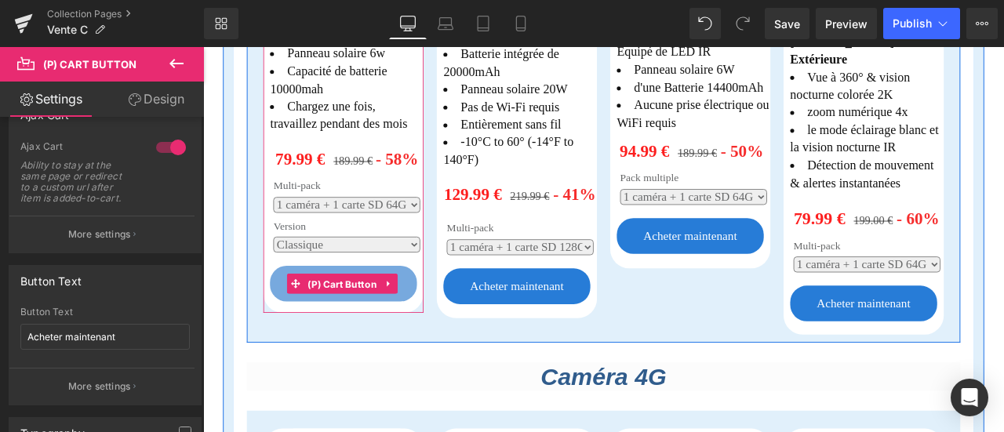
click at [376, 317] on span "(P) Cart Button" at bounding box center [368, 329] width 90 height 24
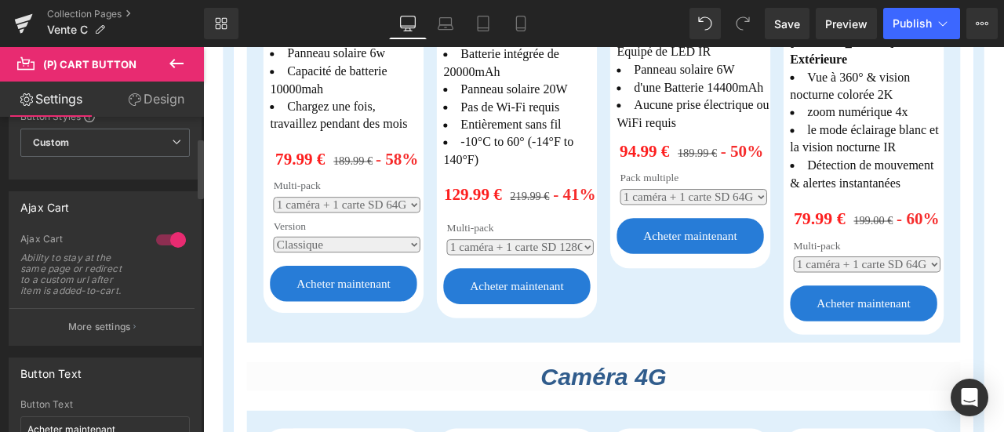
scroll to position [157, 0]
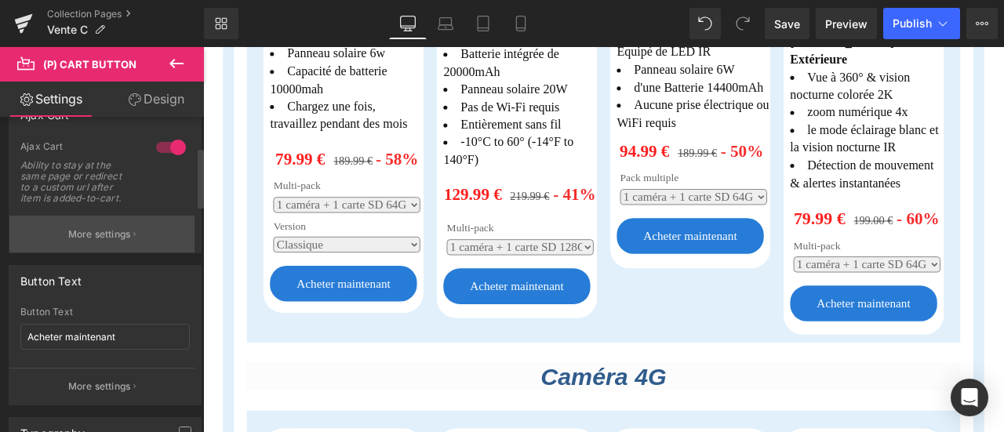
click at [89, 235] on p "More settings" at bounding box center [99, 234] width 63 height 14
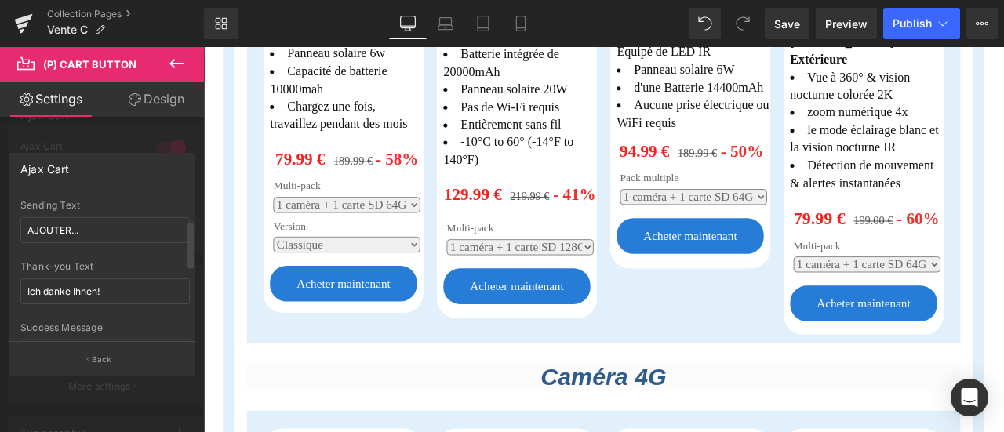
scroll to position [78, 0]
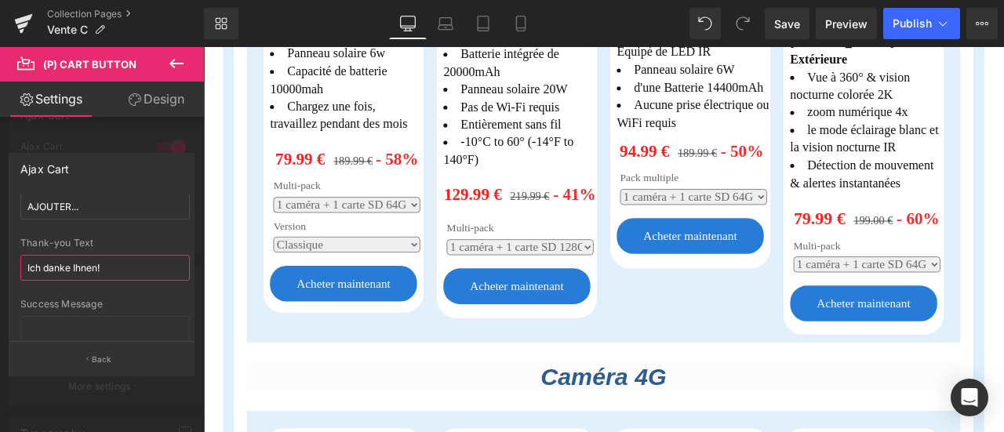
drag, startPoint x: 122, startPoint y: 272, endPoint x: 0, endPoint y: 272, distance: 122.3
click at [0, 272] on div "Ajax Cart checkout Goto Custom Checkout Cart Custom Url Pick Link AJOUTER... Se…" at bounding box center [102, 258] width 204 height 234
paste input "Je vous remercie"
type input "Je vous remercie！"
drag, startPoint x: 140, startPoint y: 267, endPoint x: 0, endPoint y: 257, distance: 139.9
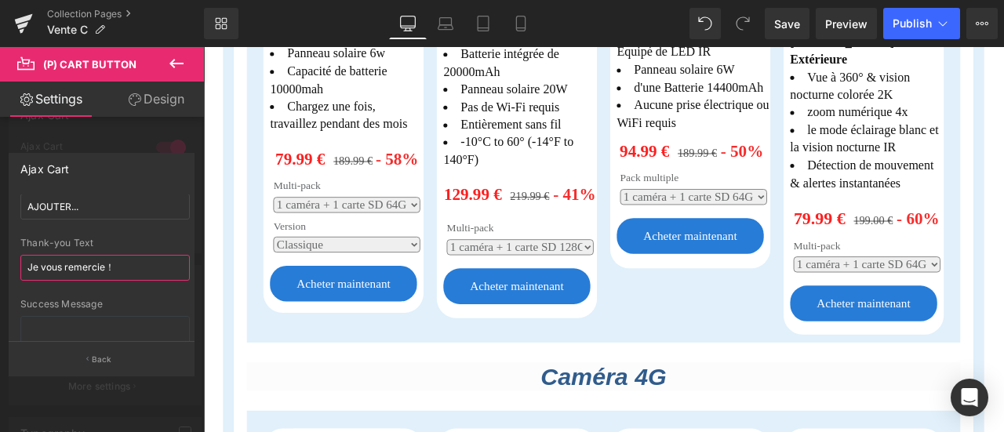
click at [0, 257] on div "Ajax Cart checkout Goto Custom Checkout Cart Custom Url Pick Link AJOUTER... Se…" at bounding box center [102, 258] width 204 height 234
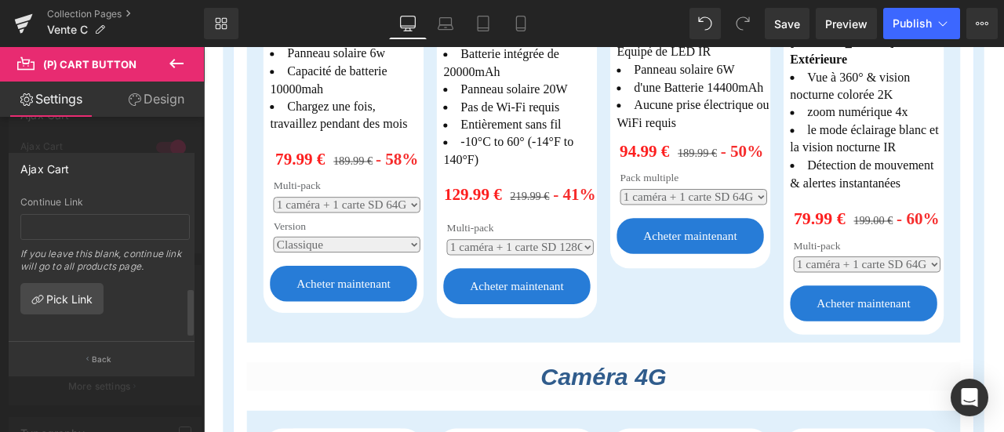
scroll to position [287, 0]
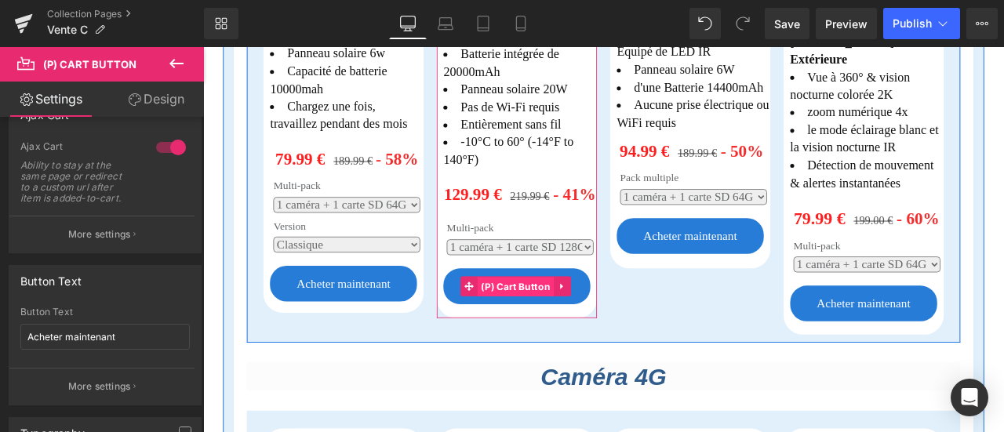
click at [557, 320] on span "(P) Cart Button" at bounding box center [573, 332] width 90 height 24
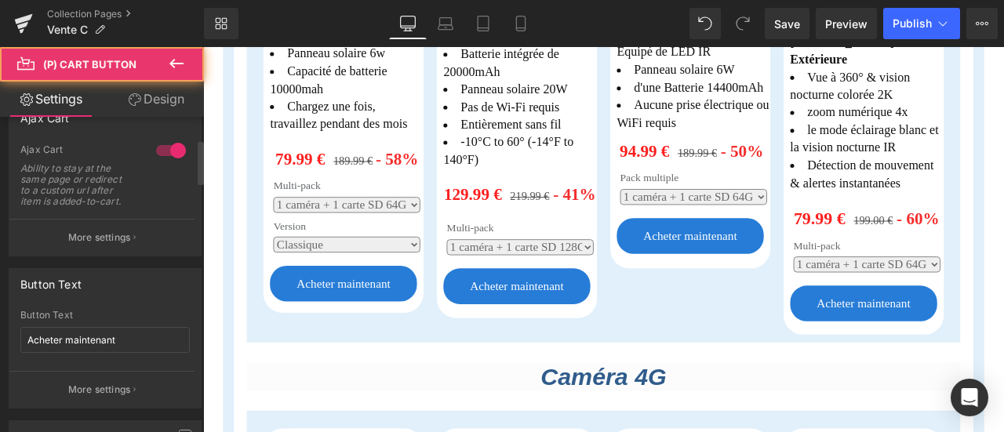
scroll to position [157, 0]
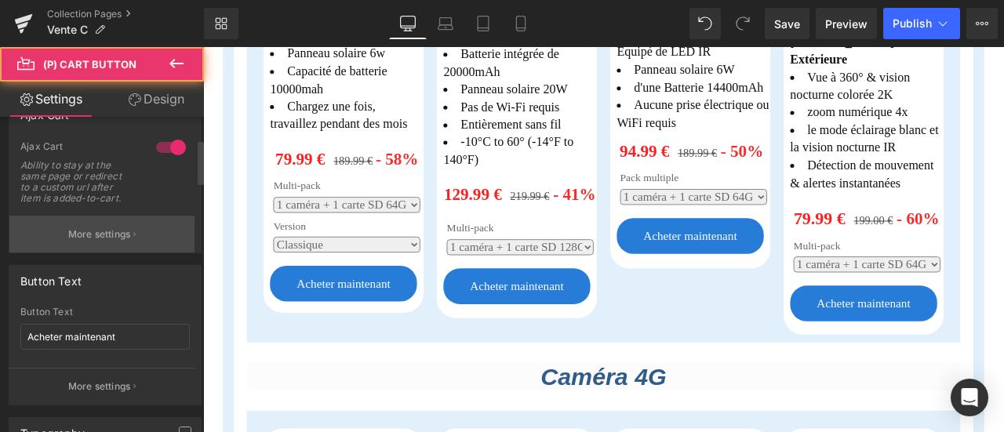
click at [100, 232] on p "More settings" at bounding box center [99, 234] width 63 height 14
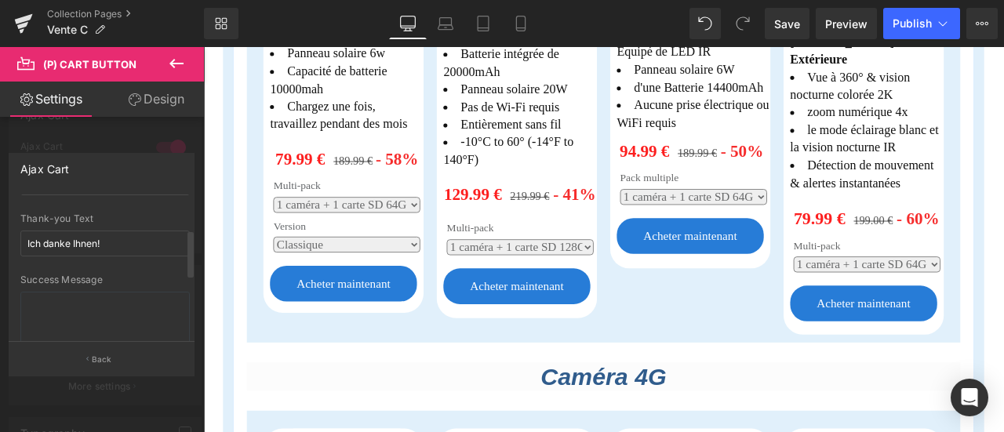
scroll to position [78, 0]
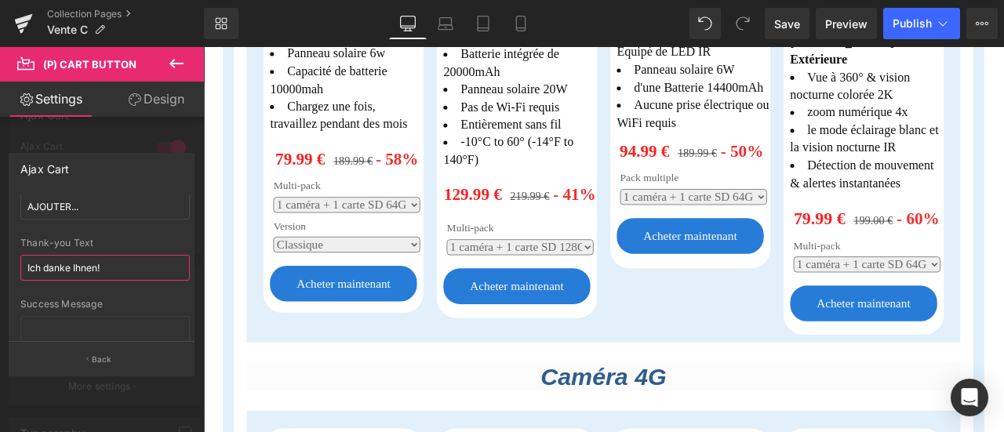
drag, startPoint x: 113, startPoint y: 269, endPoint x: 0, endPoint y: 268, distance: 112.9
click at [0, 268] on div "Ajax Cart checkout Goto Custom Checkout Cart Custom Url Pick Link AJOUTER... Se…" at bounding box center [102, 258] width 204 height 234
paste input "Je vous remercie！"
type input "Je vous remercie！"
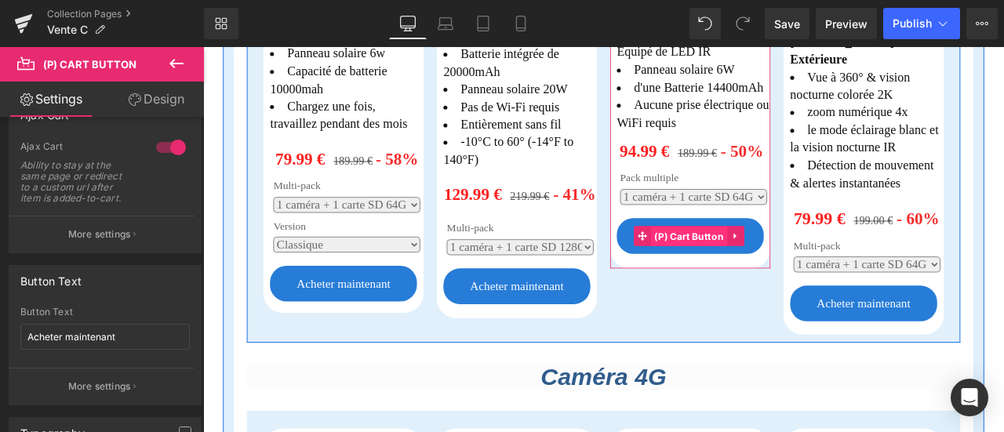
click at [772, 260] on span "(P) Cart Button" at bounding box center [779, 272] width 90 height 24
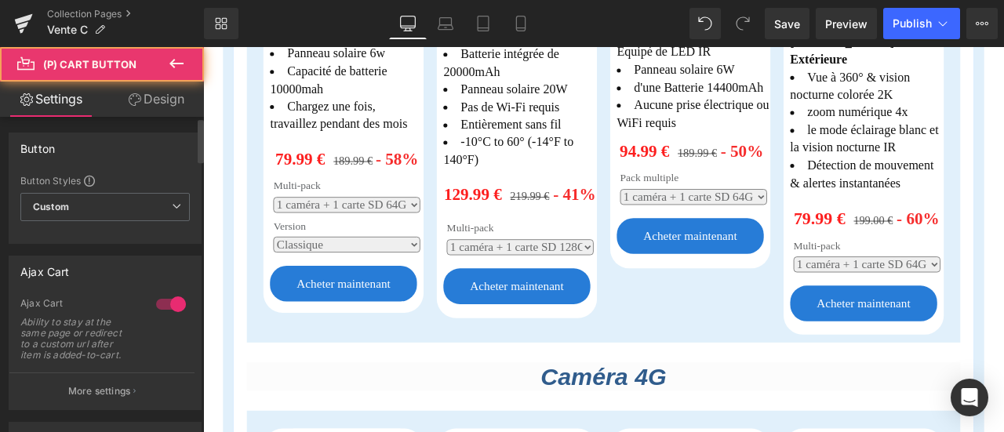
scroll to position [157, 0]
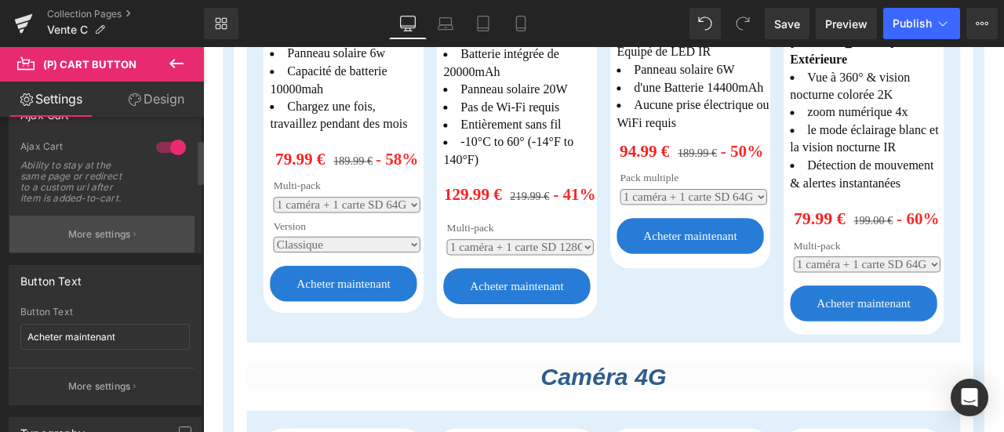
click at [111, 231] on p "More settings" at bounding box center [99, 234] width 63 height 14
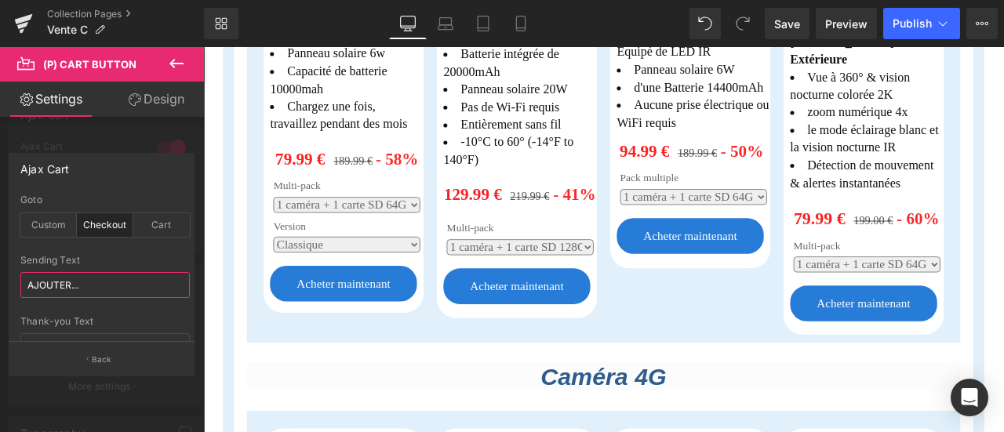
drag, startPoint x: 71, startPoint y: 282, endPoint x: 0, endPoint y: 281, distance: 71.4
click at [0, 281] on div "Ajax Cart checkout Goto Custom Checkout Cart Custom Url Pick Link AJOUTER... Se…" at bounding box center [102, 258] width 204 height 234
click at [0, 281] on div at bounding box center [102, 243] width 205 height 393
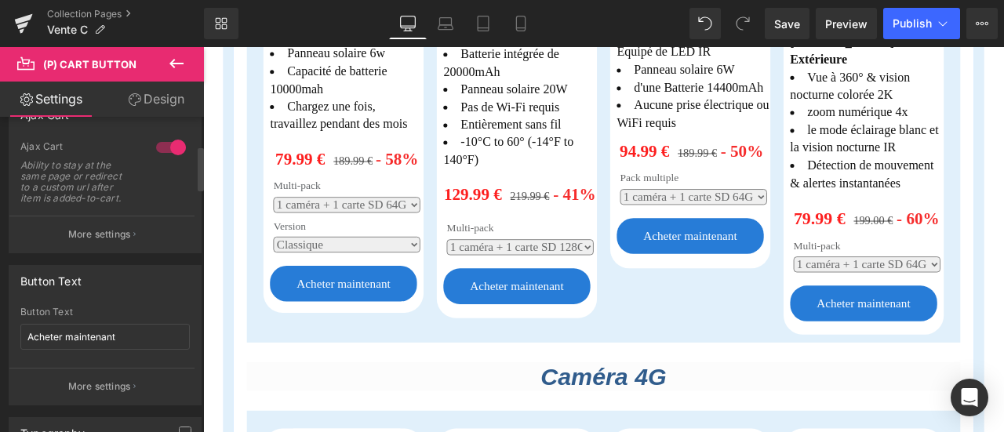
scroll to position [235, 0]
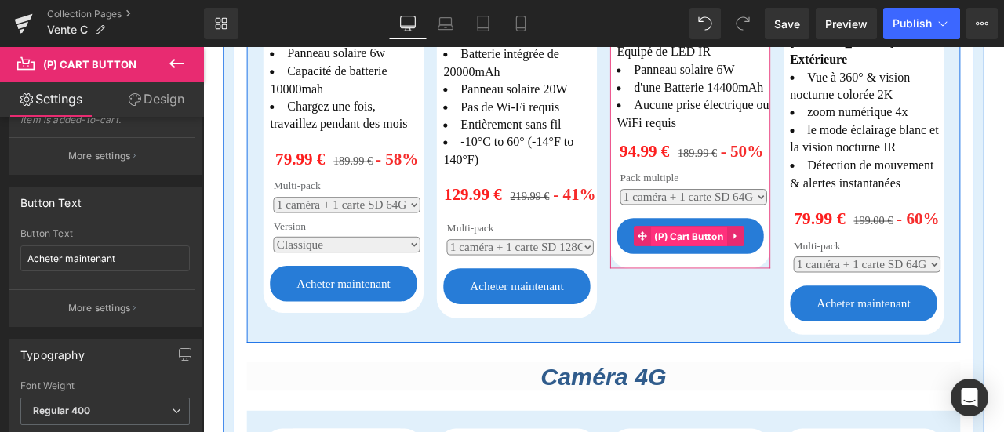
click at [773, 260] on span "(P) Cart Button" at bounding box center [779, 272] width 90 height 24
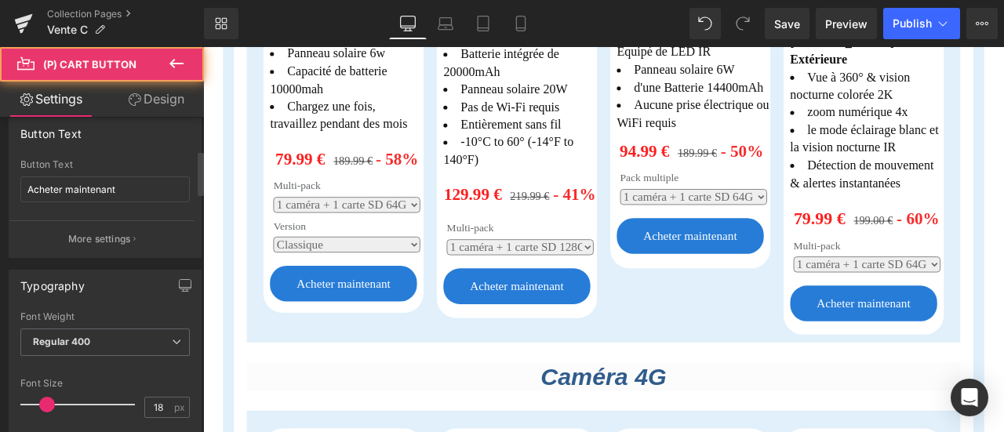
scroll to position [392, 0]
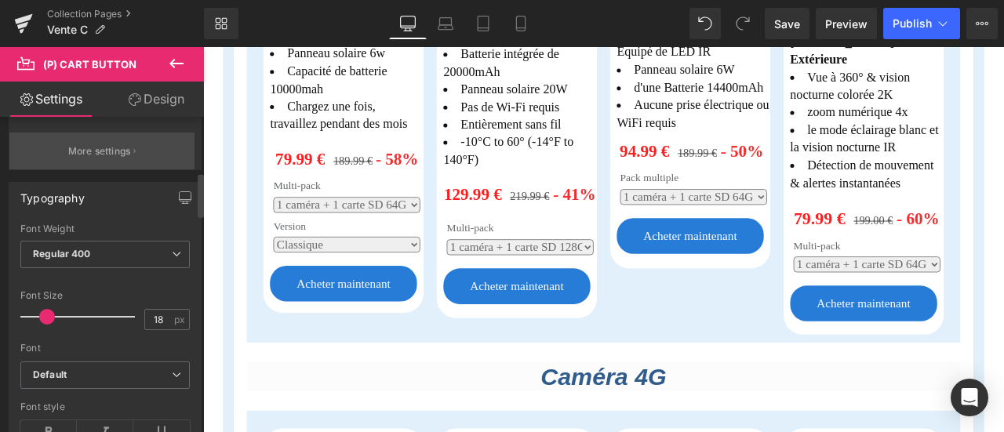
click at [116, 147] on p "More settings" at bounding box center [99, 151] width 63 height 14
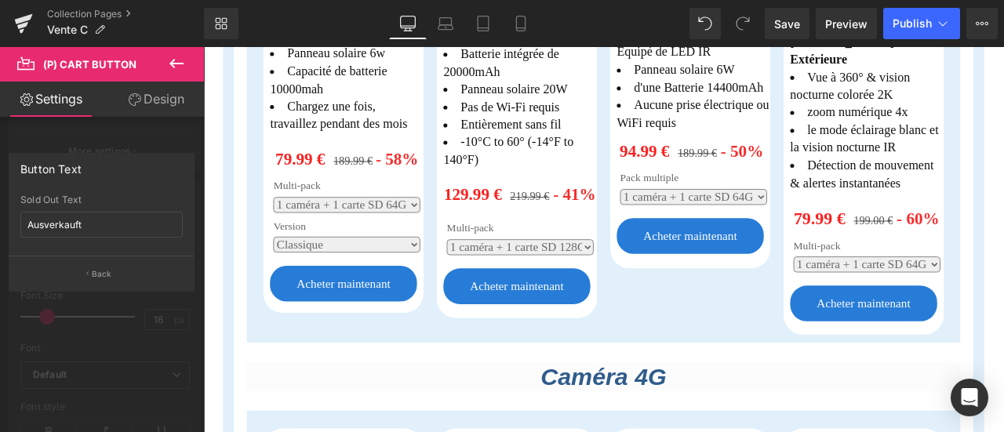
click at [133, 340] on div at bounding box center [102, 243] width 205 height 393
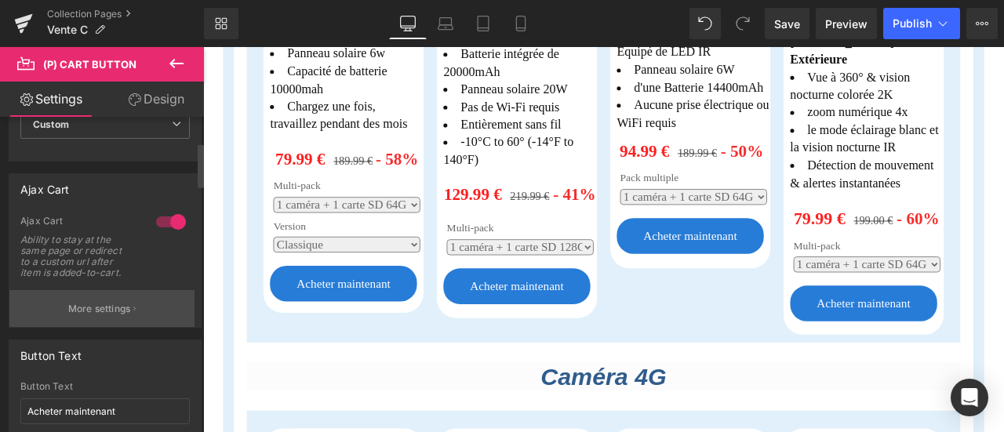
scroll to position [78, 0]
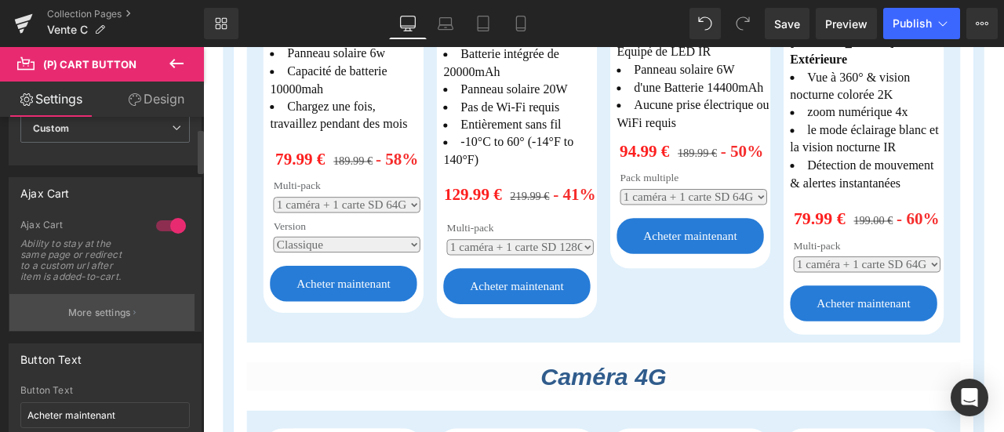
click at [131, 324] on button "More settings" at bounding box center [101, 312] width 185 height 37
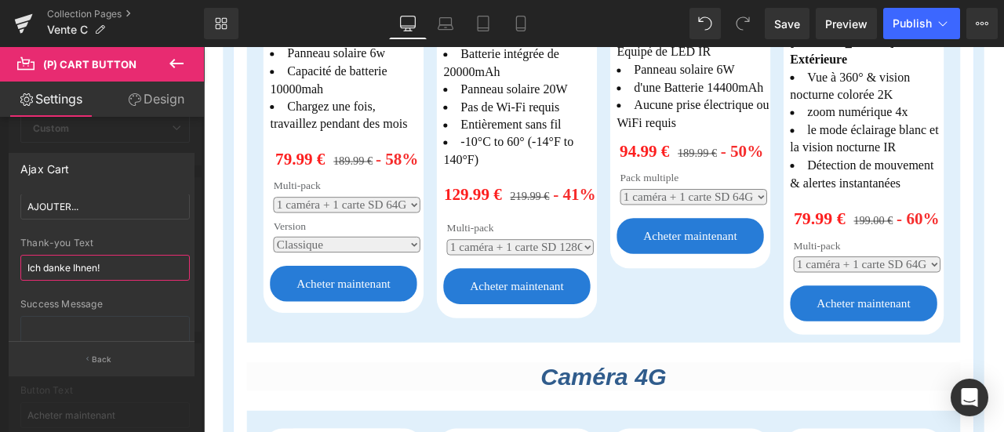
drag, startPoint x: 121, startPoint y: 261, endPoint x: 0, endPoint y: 258, distance: 120.8
click at [0, 258] on div "Ajax Cart checkout Goto Custom Checkout Cart Custom Url Pick Link AJOUTER... Se…" at bounding box center [102, 258] width 204 height 234
paste input "Je vous remercie！"
type input "Je vous remercie！"
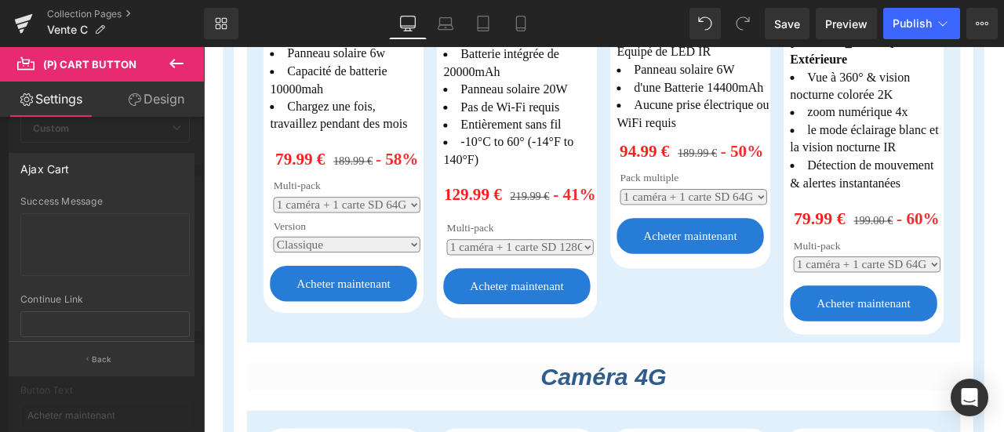
scroll to position [157, 0]
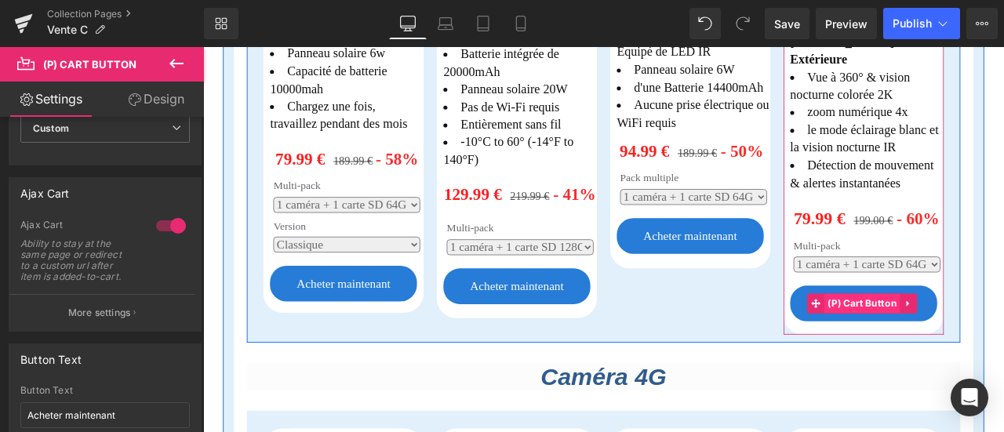
click at [987, 340] on span "(P) Cart Button" at bounding box center [984, 352] width 90 height 24
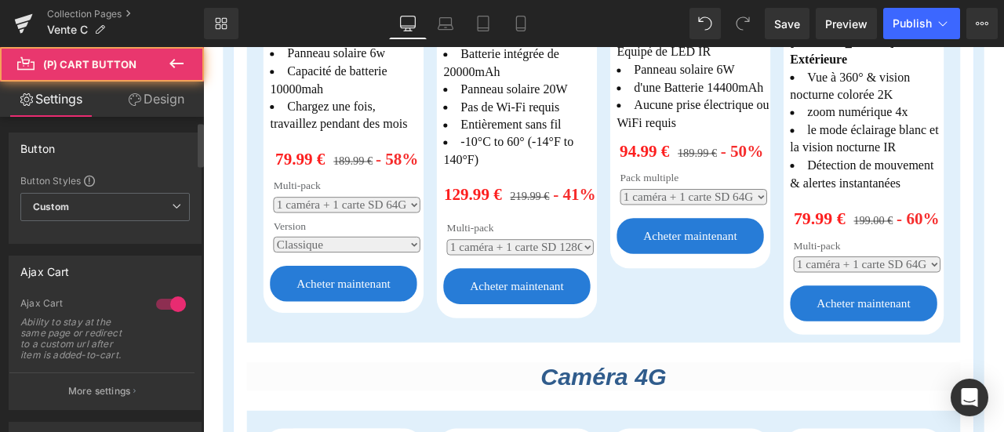
scroll to position [78, 0]
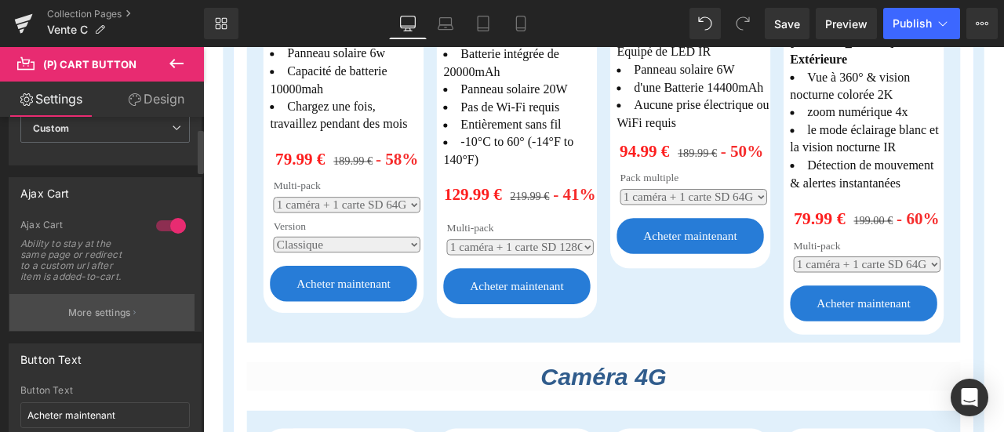
click at [107, 303] on button "More settings" at bounding box center [101, 312] width 185 height 37
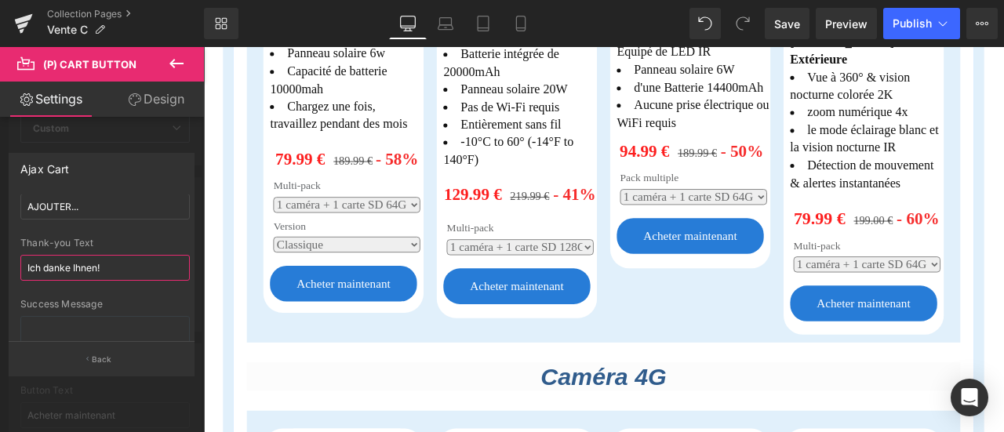
drag, startPoint x: 114, startPoint y: 263, endPoint x: 0, endPoint y: 263, distance: 114.5
click at [0, 263] on div "Ajax Cart checkout Goto Custom Checkout Cart Custom Url Pick Link AJOUTER... Se…" at bounding box center [102, 258] width 204 height 234
paste input "Je vous remercie！"
type input "Je vous remercie！"
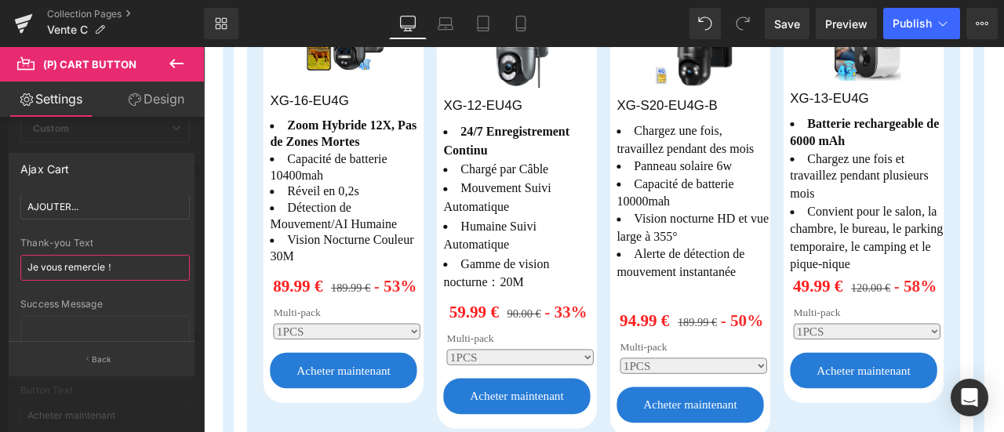
scroll to position [1474, 0]
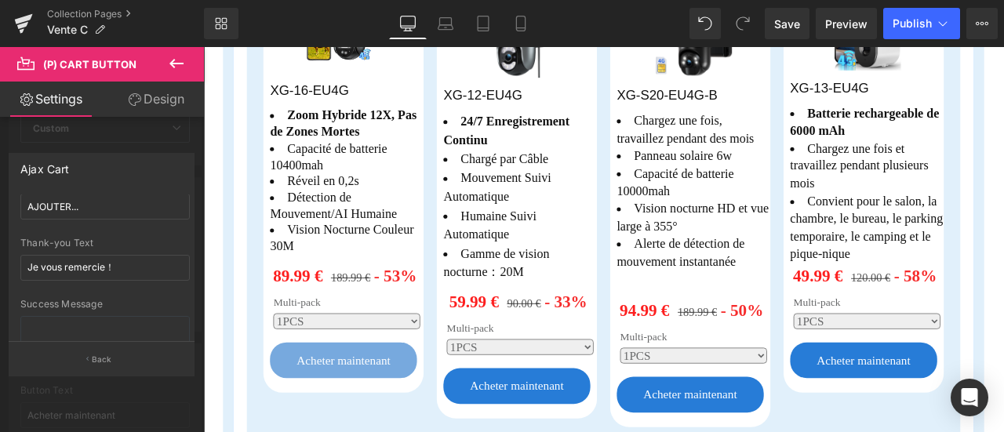
click at [378, 377] on body "Passer au contenu [GEOGRAPHIC_DATA] Procéder au paiement Your cart is empty Sta…" at bounding box center [677, 388] width 949 height 3630
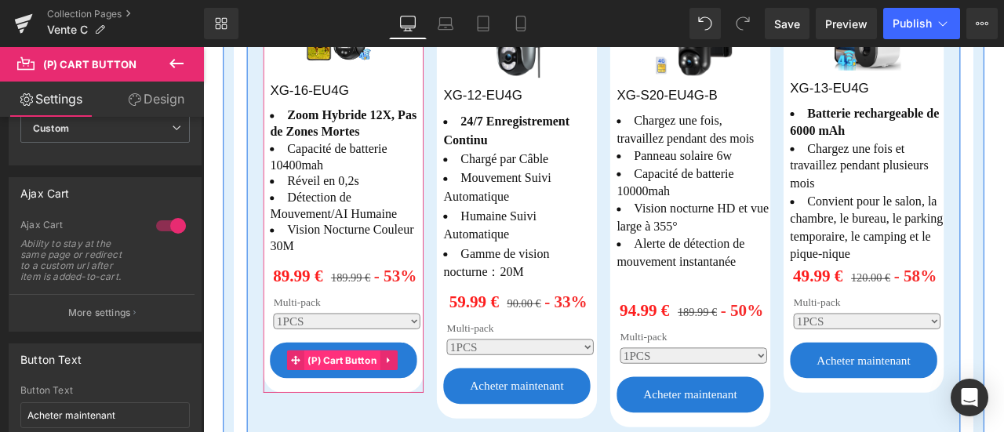
click at [378, 406] on span "(P) Cart Button" at bounding box center [368, 418] width 90 height 24
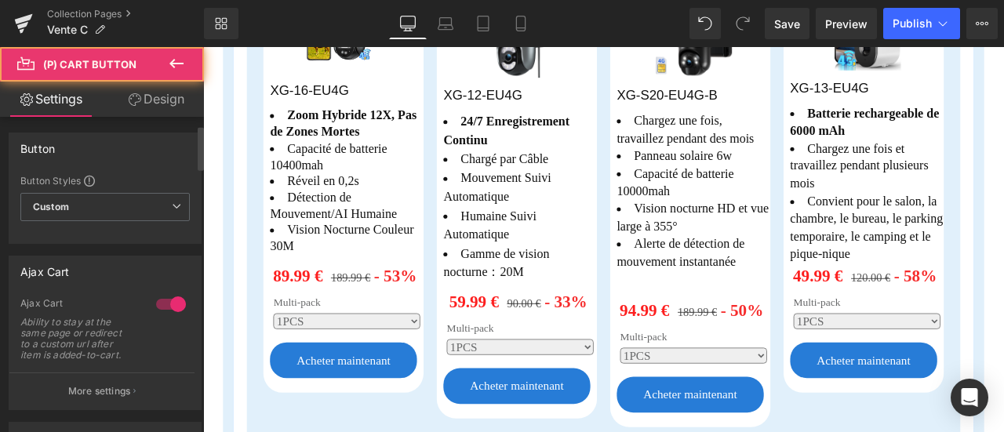
scroll to position [78, 0]
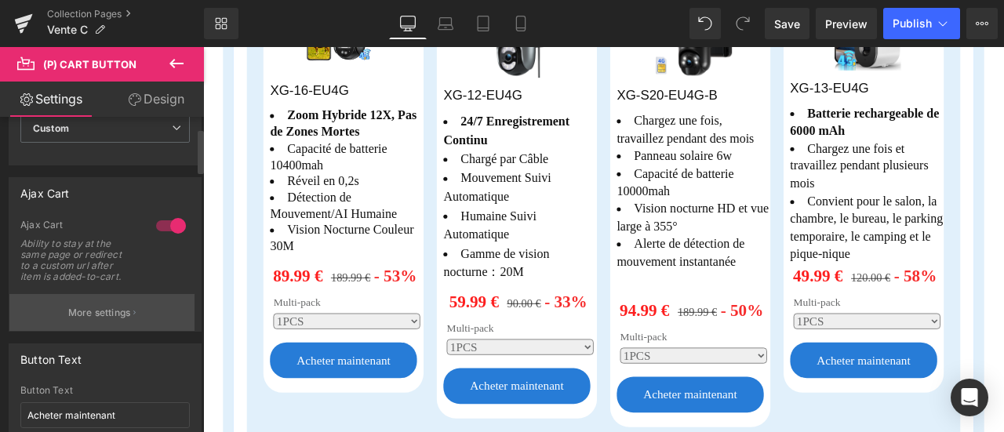
click at [116, 297] on button "More settings" at bounding box center [101, 312] width 185 height 37
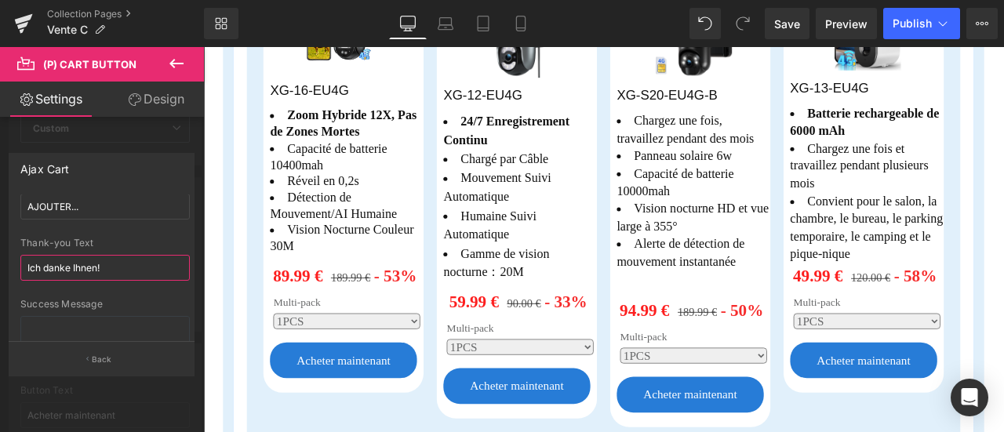
drag, startPoint x: 41, startPoint y: 267, endPoint x: 0, endPoint y: 266, distance: 40.8
click at [0, 266] on div "Ajax Cart checkout Goto Custom Checkout Cart Custom Url Pick Link AJOUTER... Se…" at bounding box center [102, 258] width 204 height 234
paste input "Je vous remercie！"
type input "Je vous remercie！"
click at [504, 364] on div "Rendering Content" at bounding box center [502, 369] width 96 height 17
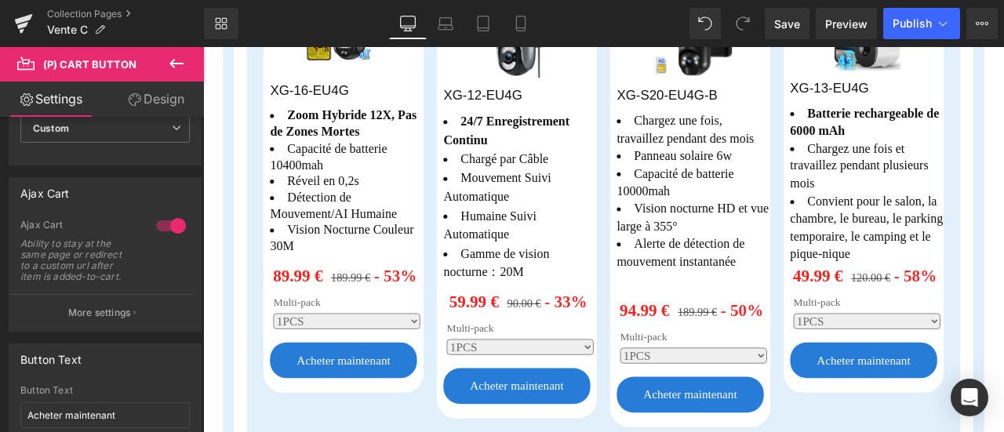
click at [436, 431] on body "Passer au contenu [GEOGRAPHIC_DATA] Procéder au paiement Your cart is empty Sta…" at bounding box center [677, 388] width 949 height 3630
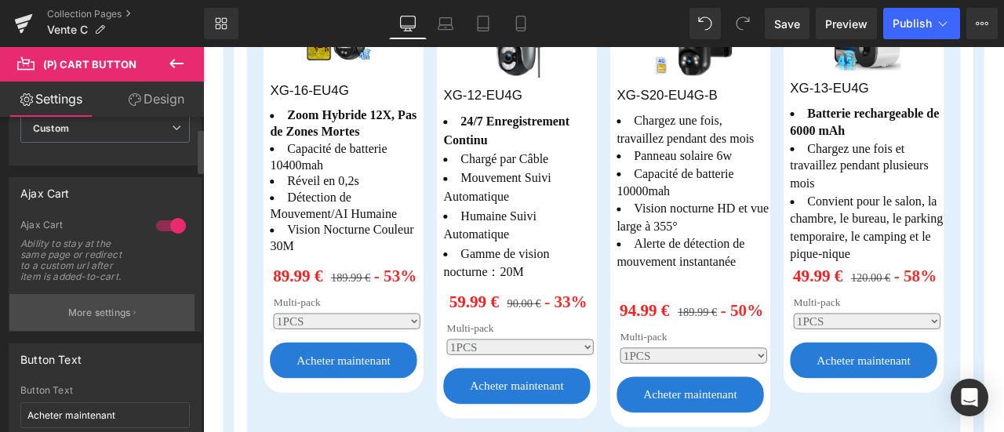
click at [102, 303] on button "More settings" at bounding box center [101, 312] width 185 height 37
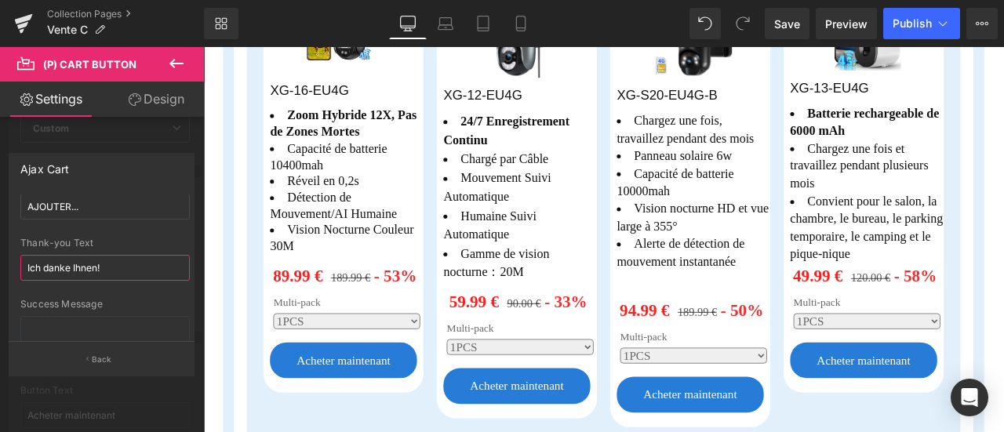
drag, startPoint x: 122, startPoint y: 266, endPoint x: 0, endPoint y: 264, distance: 122.3
click at [0, 264] on div "Ajax Cart checkout Goto Custom Checkout Cart Custom Url Pick Link AJOUTER... Se…" at bounding box center [102, 258] width 204 height 234
paste input "Je vous remercie！"
type input "Je vous remercie！"
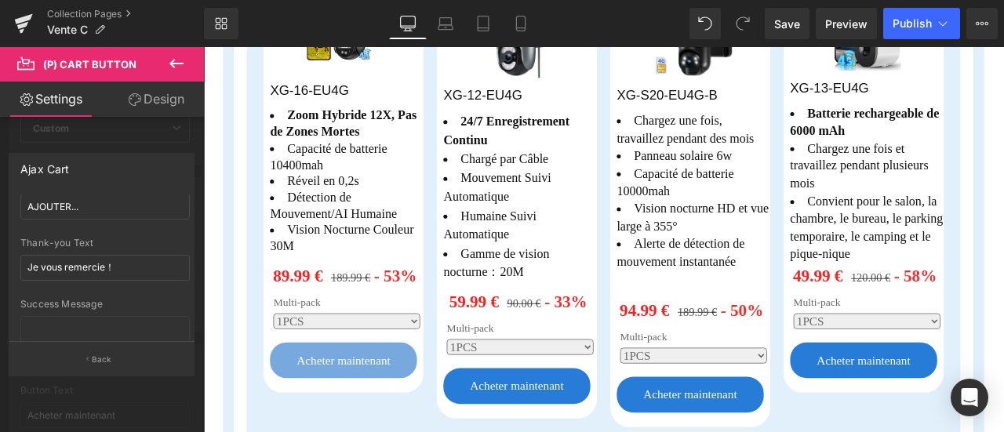
click at [362, 380] on body "Passer au contenu [GEOGRAPHIC_DATA] Procéder au paiement Your cart is empty Sta…" at bounding box center [677, 388] width 949 height 3630
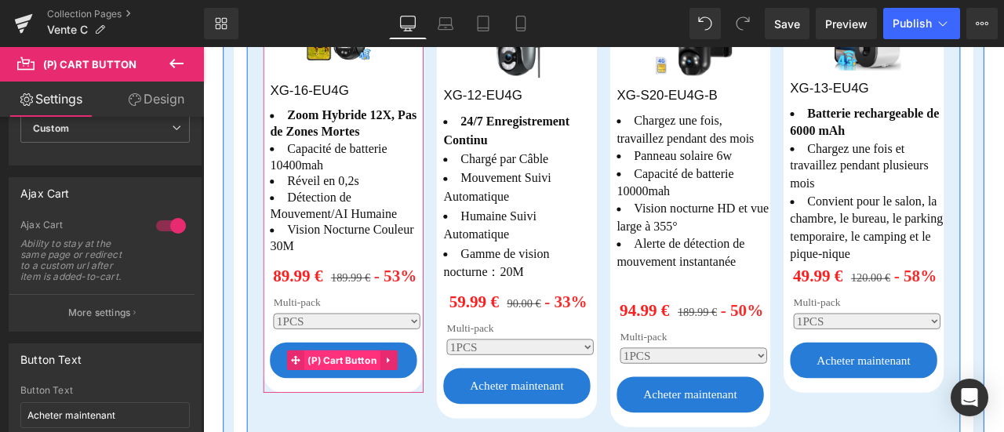
click at [365, 406] on span "(P) Cart Button" at bounding box center [368, 418] width 90 height 24
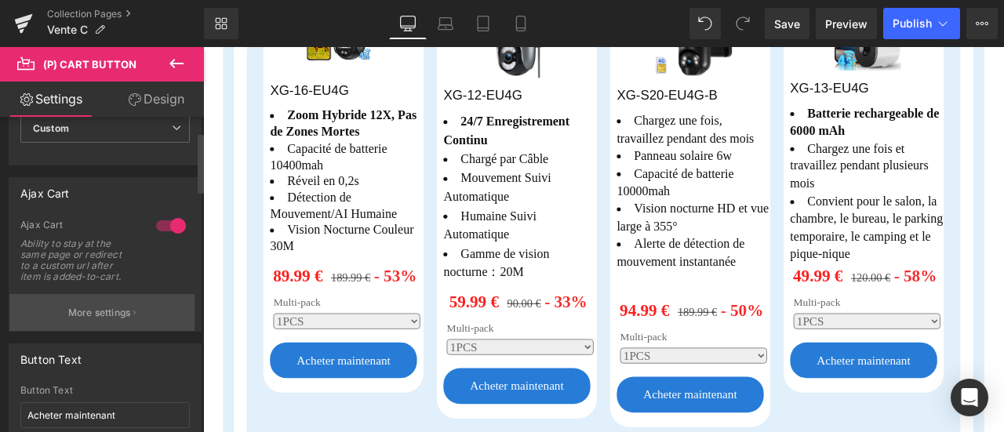
click at [129, 313] on p "More settings" at bounding box center [99, 313] width 63 height 14
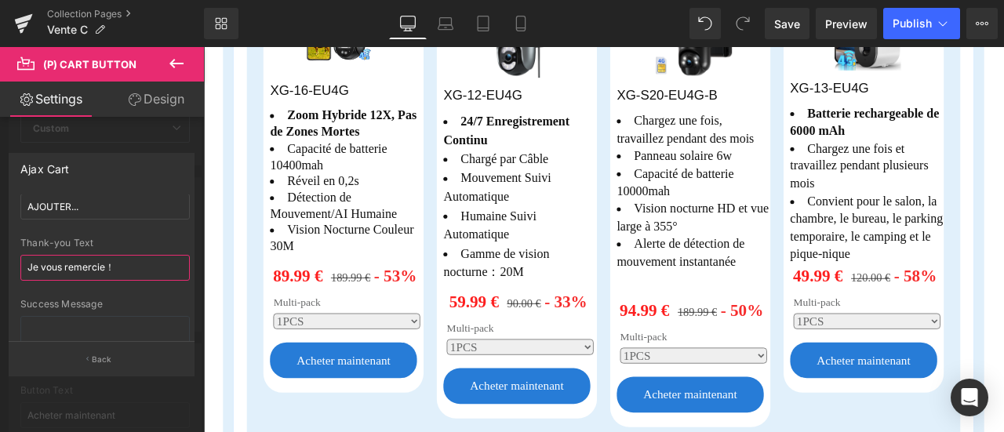
drag, startPoint x: 129, startPoint y: 267, endPoint x: 0, endPoint y: 267, distance: 128.6
click at [0, 267] on div "Ajax Cart checkout Goto Custom Checkout Cart Custom Url Pick Link AJOUTER... Se…" at bounding box center [102, 258] width 204 height 234
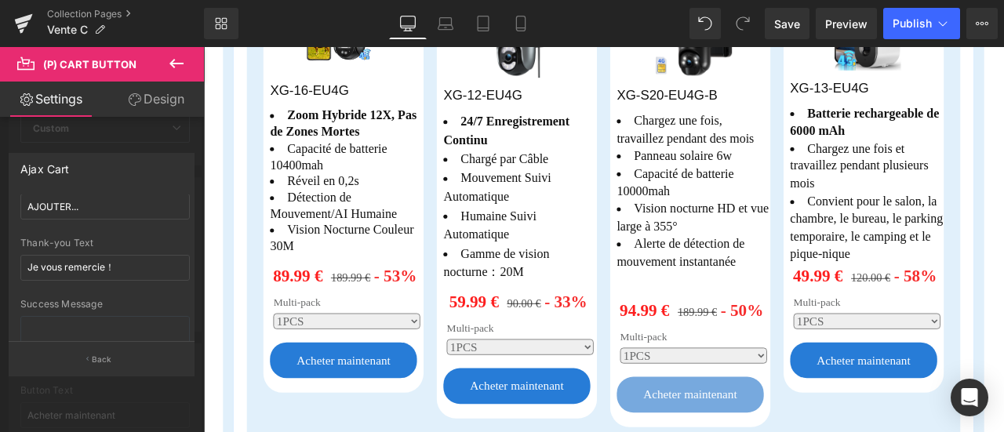
click at [771, 416] on body "Passer au contenu [GEOGRAPHIC_DATA] Procéder au paiement Your cart is empty Sta…" at bounding box center [677, 388] width 949 height 3630
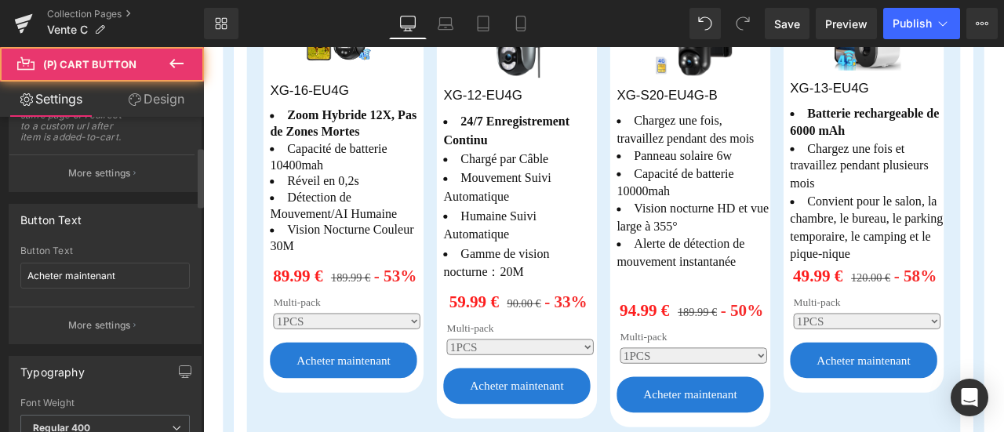
scroll to position [235, 0]
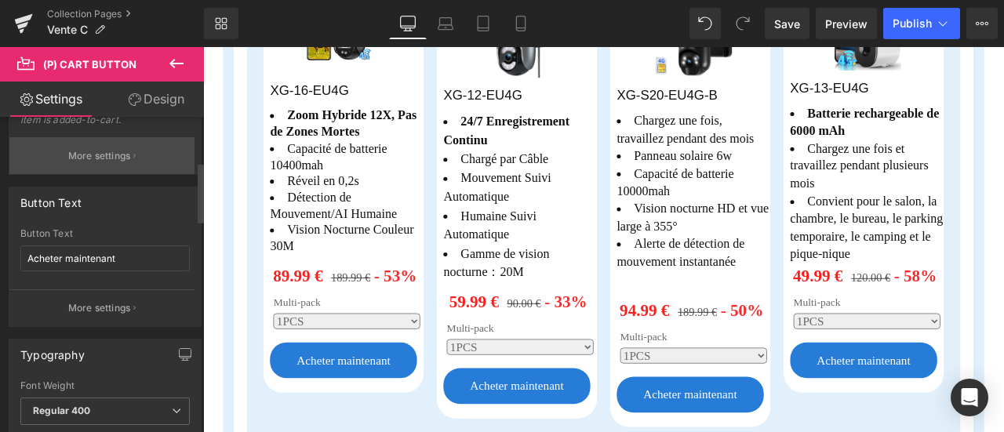
click at [104, 153] on p "More settings" at bounding box center [99, 156] width 63 height 14
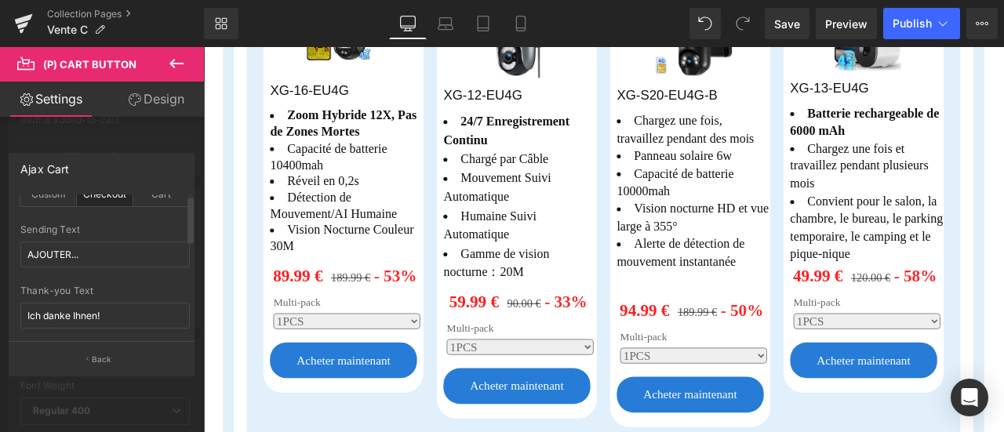
scroll to position [78, 0]
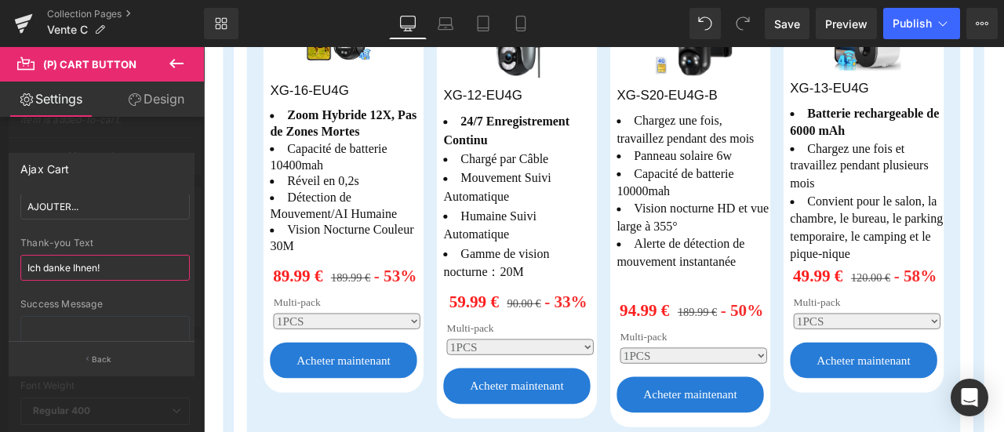
drag, startPoint x: 110, startPoint y: 267, endPoint x: 0, endPoint y: 270, distance: 109.8
click at [0, 270] on div "Ajax Cart checkout Goto Custom Checkout Cart Custom Url Pick Link AJOUTER... Se…" at bounding box center [102, 258] width 204 height 234
paste input "Je vous remercie！"
type input "Je vous remercie！"
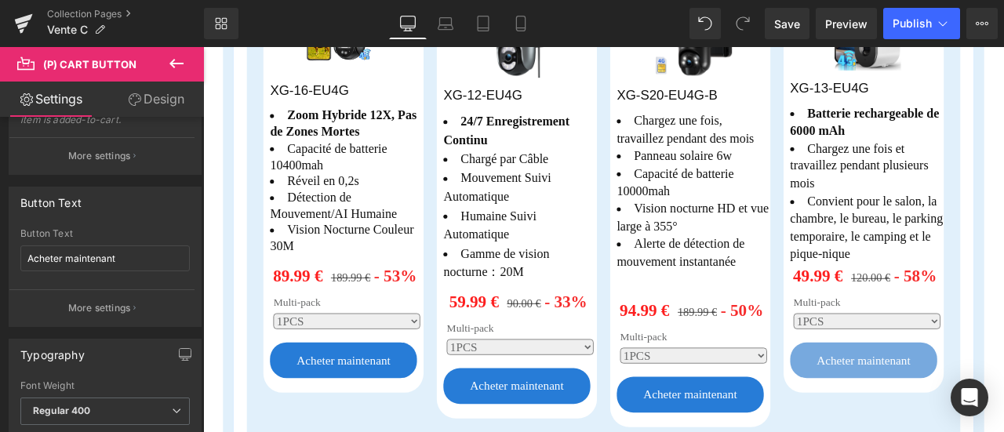
click at [951, 386] on body "Passer au contenu [GEOGRAPHIC_DATA] Procéder au paiement Your cart is empty Sta…" at bounding box center [677, 388] width 949 height 3630
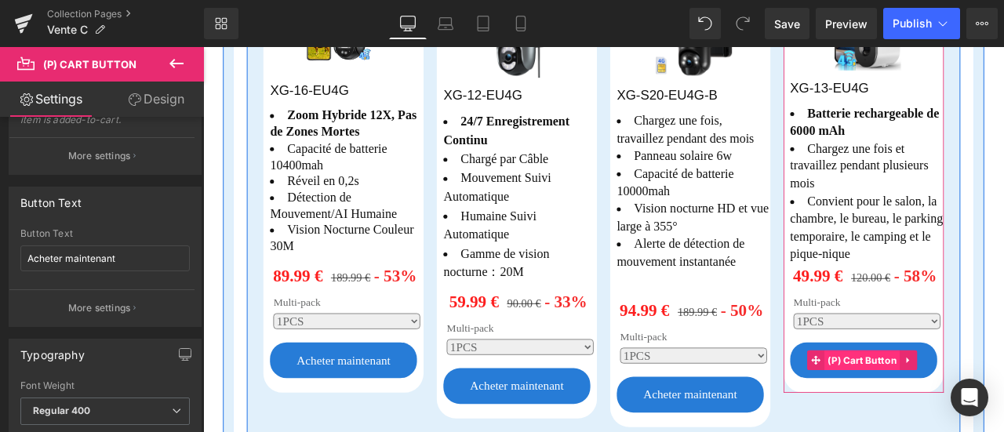
click at [962, 406] on span "(P) Cart Button" at bounding box center [984, 418] width 90 height 24
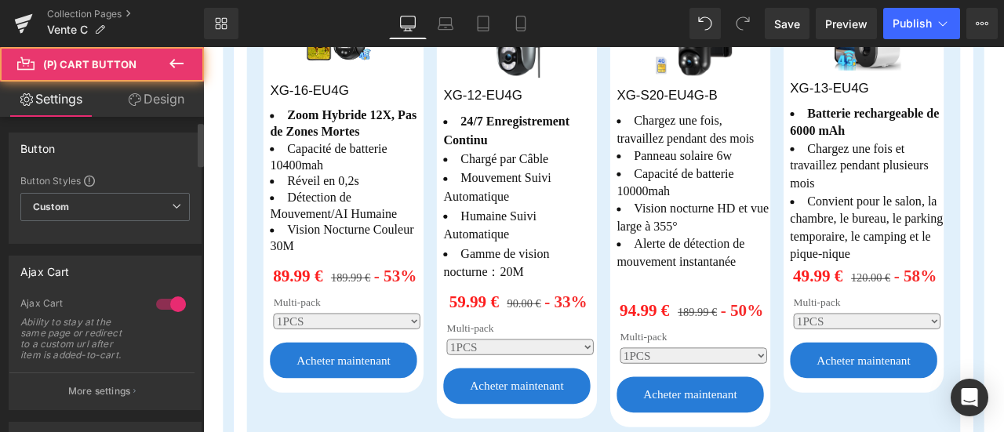
scroll to position [157, 0]
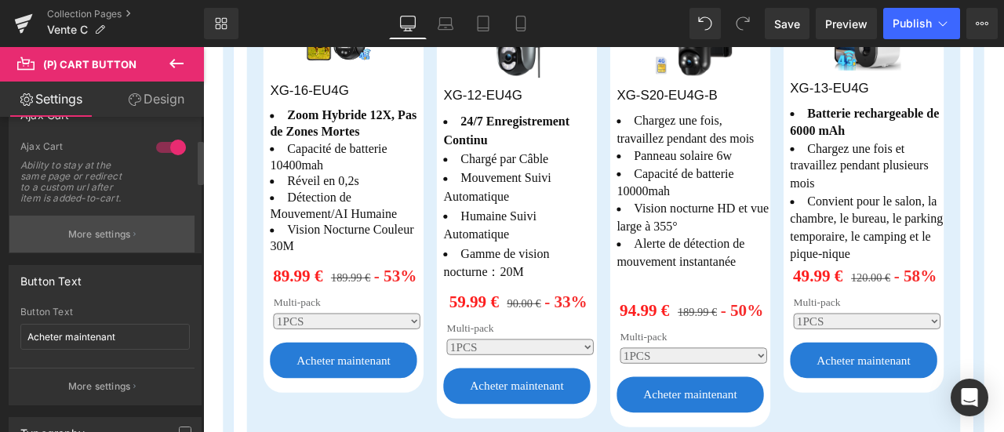
click at [136, 234] on button "More settings" at bounding box center [101, 234] width 185 height 37
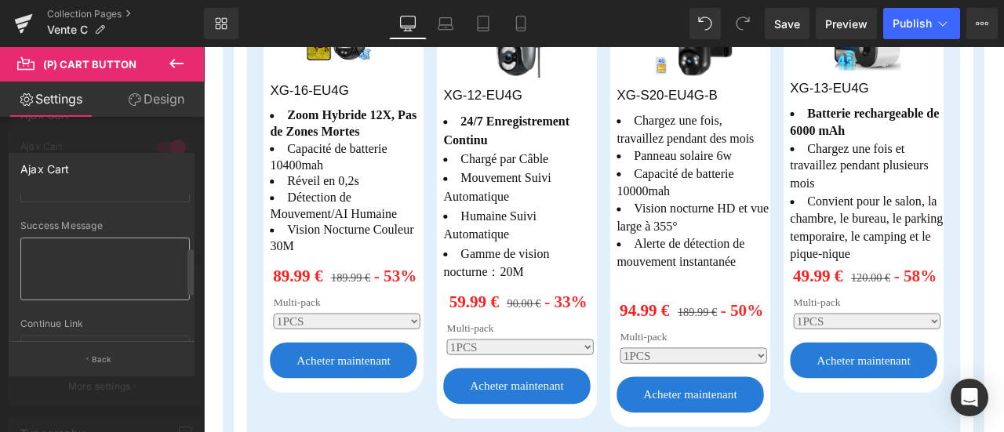
scroll to position [78, 0]
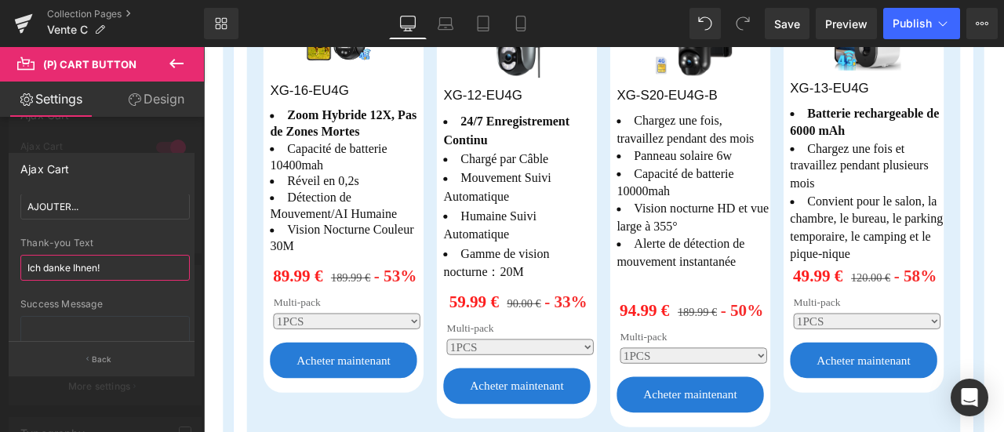
drag, startPoint x: 38, startPoint y: 273, endPoint x: 0, endPoint y: 273, distance: 38.4
click at [0, 273] on div "Ajax Cart checkout Goto Custom Checkout Cart Custom Url Pick Link AJOUTER... Se…" at bounding box center [102, 258] width 204 height 234
paste input "Je vous remercie！"
type input "Je vous remercie！"
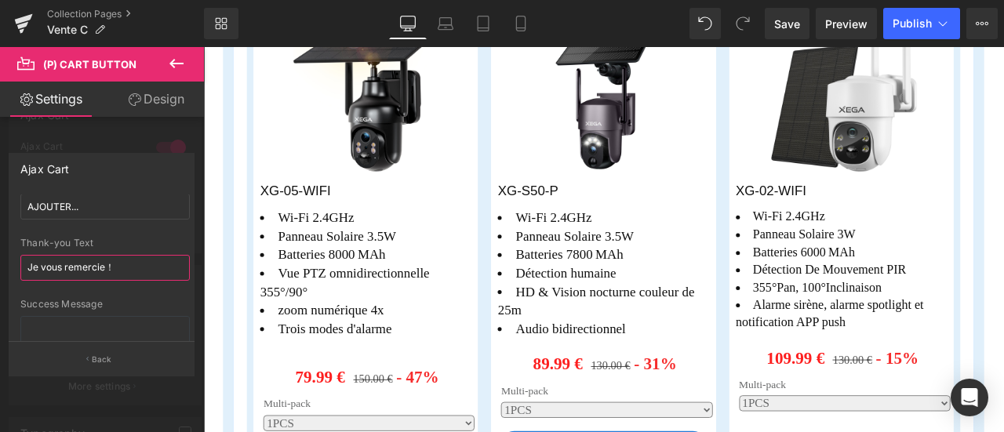
scroll to position [2180, 0]
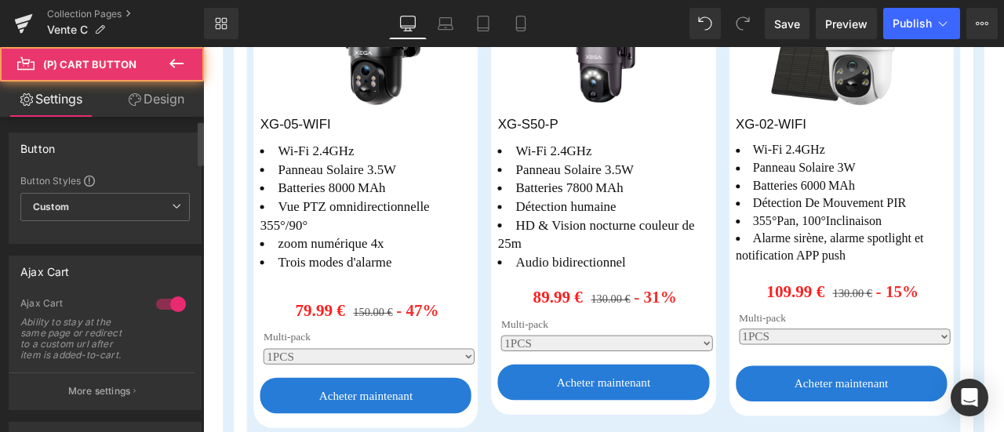
scroll to position [78, 0]
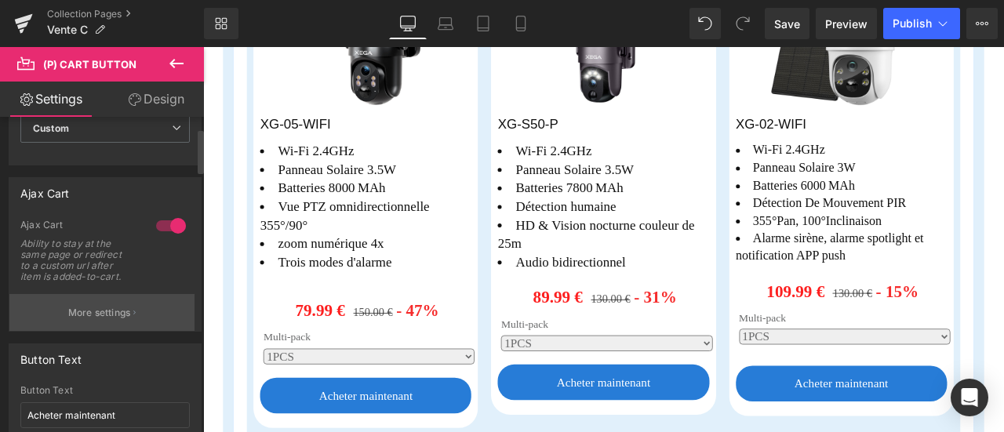
click at [121, 312] on p "More settings" at bounding box center [99, 313] width 63 height 14
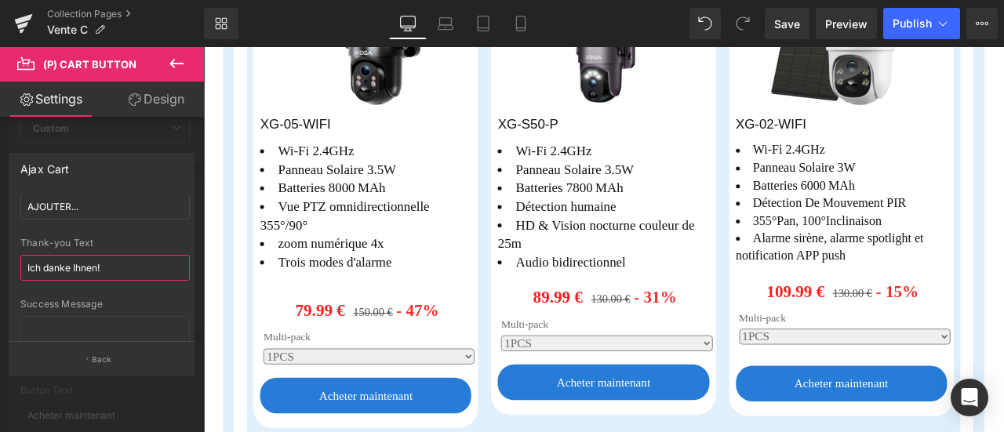
drag, startPoint x: 121, startPoint y: 267, endPoint x: 0, endPoint y: 269, distance: 120.8
click at [0, 269] on div "Ajax Cart checkout Goto Custom Checkout Cart Custom Url Pick Link AJOUTER... Se…" at bounding box center [102, 258] width 204 height 234
paste input "Je vous remercie！"
type input "Je vous remercie！"
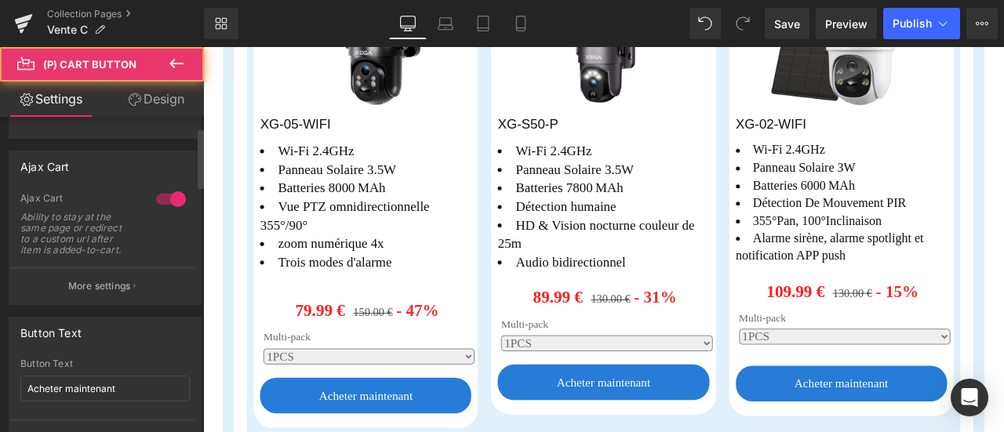
scroll to position [157, 0]
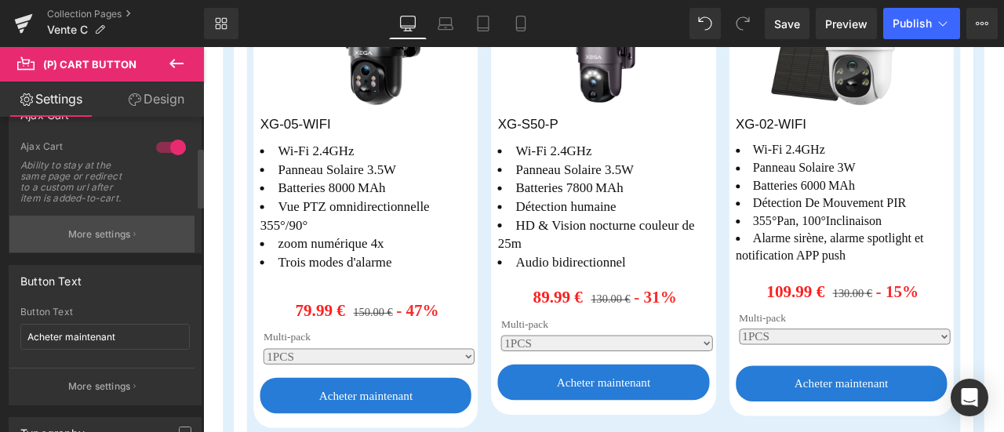
click at [105, 239] on p "More settings" at bounding box center [99, 234] width 63 height 14
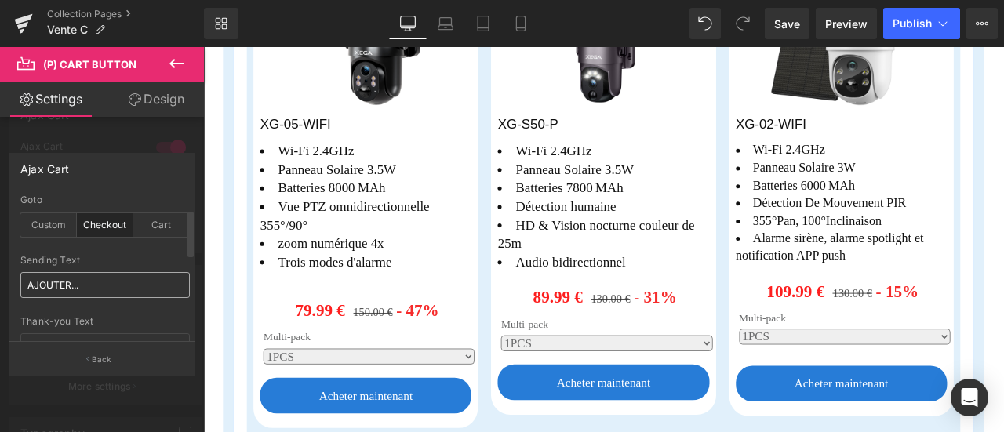
scroll to position [78, 0]
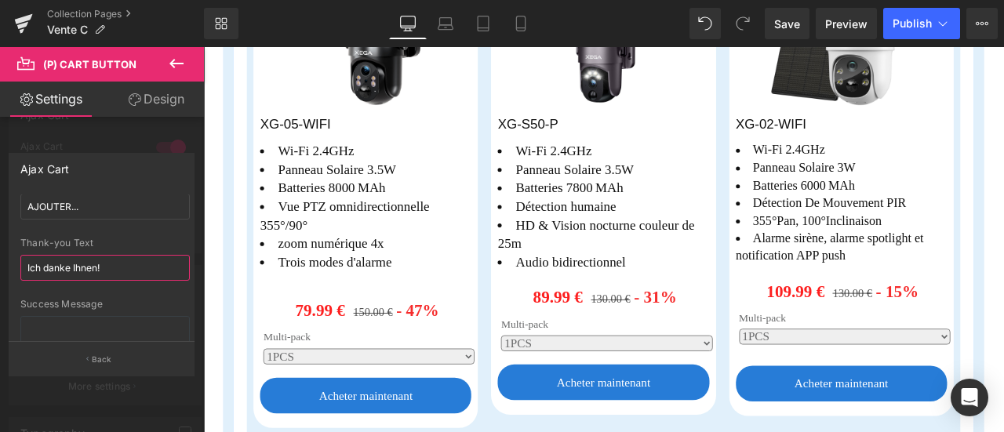
drag, startPoint x: 114, startPoint y: 271, endPoint x: 0, endPoint y: 268, distance: 113.7
click at [0, 268] on div "Ajax Cart checkout Goto Custom Checkout Cart Custom Url Pick Link AJOUTER... Se…" at bounding box center [102, 258] width 204 height 234
paste input "Je vous remercie！"
type input "Je vous remercie！"
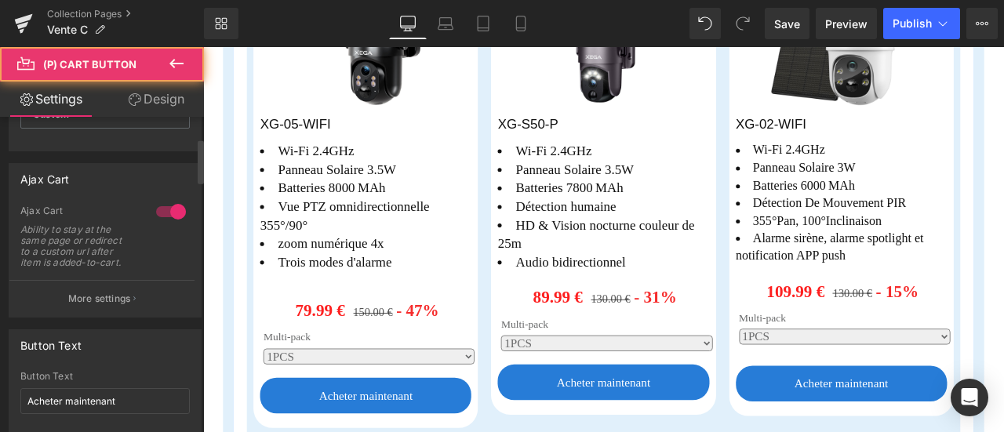
scroll to position [157, 0]
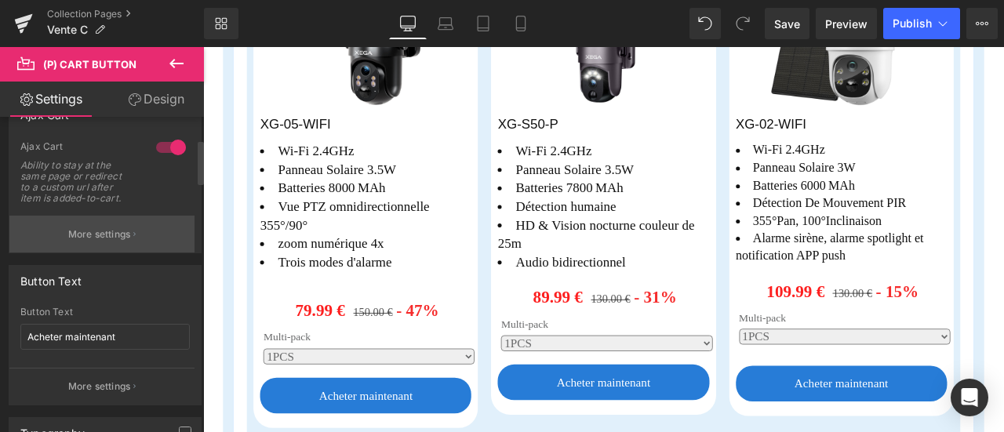
click at [107, 227] on p "More settings" at bounding box center [99, 234] width 63 height 14
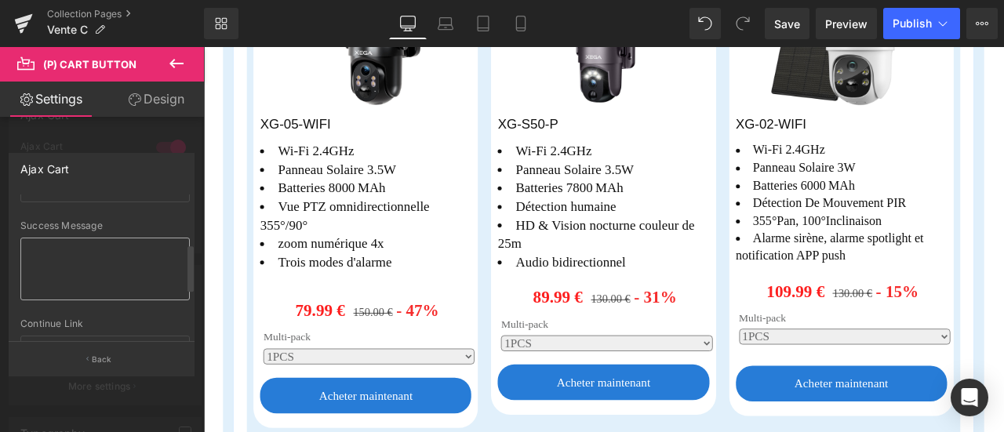
scroll to position [78, 0]
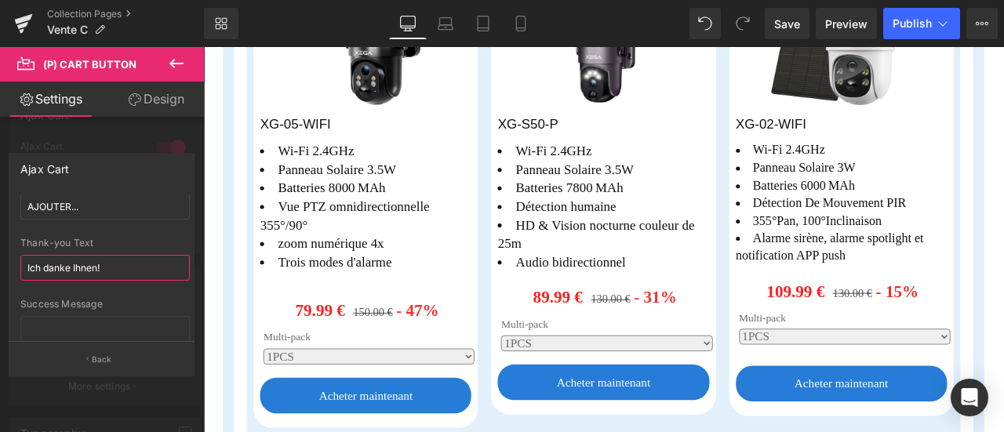
drag, startPoint x: 110, startPoint y: 268, endPoint x: 0, endPoint y: 274, distance: 109.9
click at [0, 274] on div "Ajax Cart checkout Goto Custom Checkout Cart Custom Url Pick Link AJOUTER... Se…" at bounding box center [102, 258] width 204 height 234
paste input "Je vous remercie！"
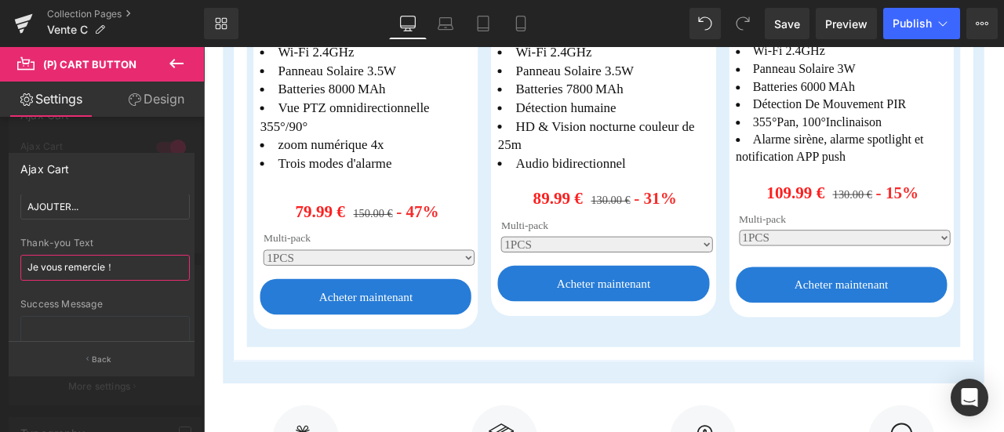
scroll to position [2493, 0]
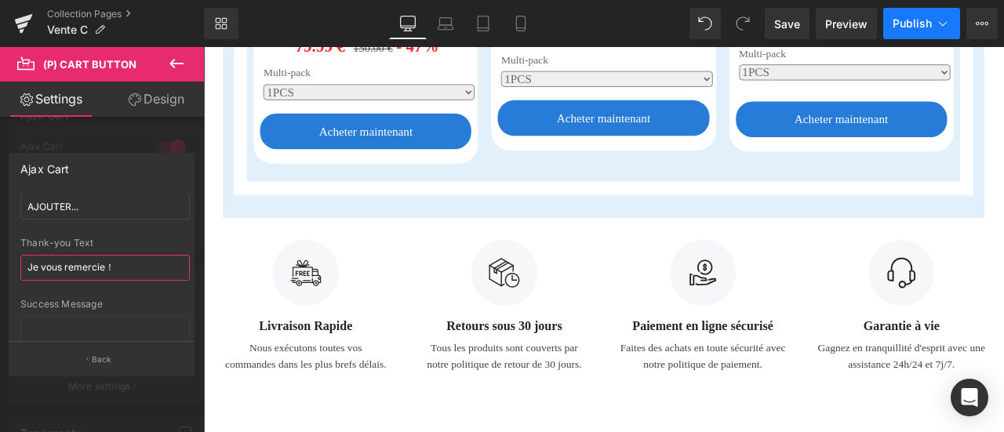
type input "Je vous remercie！"
click at [919, 23] on span "Publish" at bounding box center [911, 23] width 39 height 13
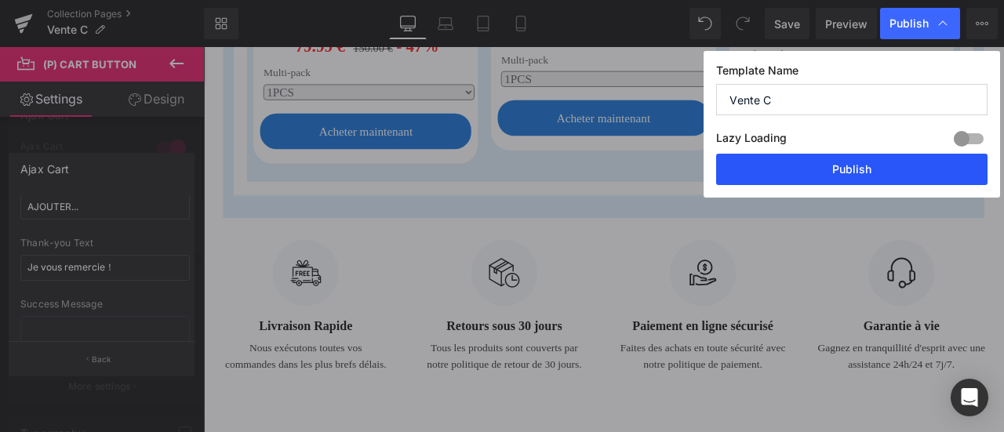
click at [877, 174] on button "Publish" at bounding box center [851, 169] width 271 height 31
